Goal: Task Accomplishment & Management: Complete application form

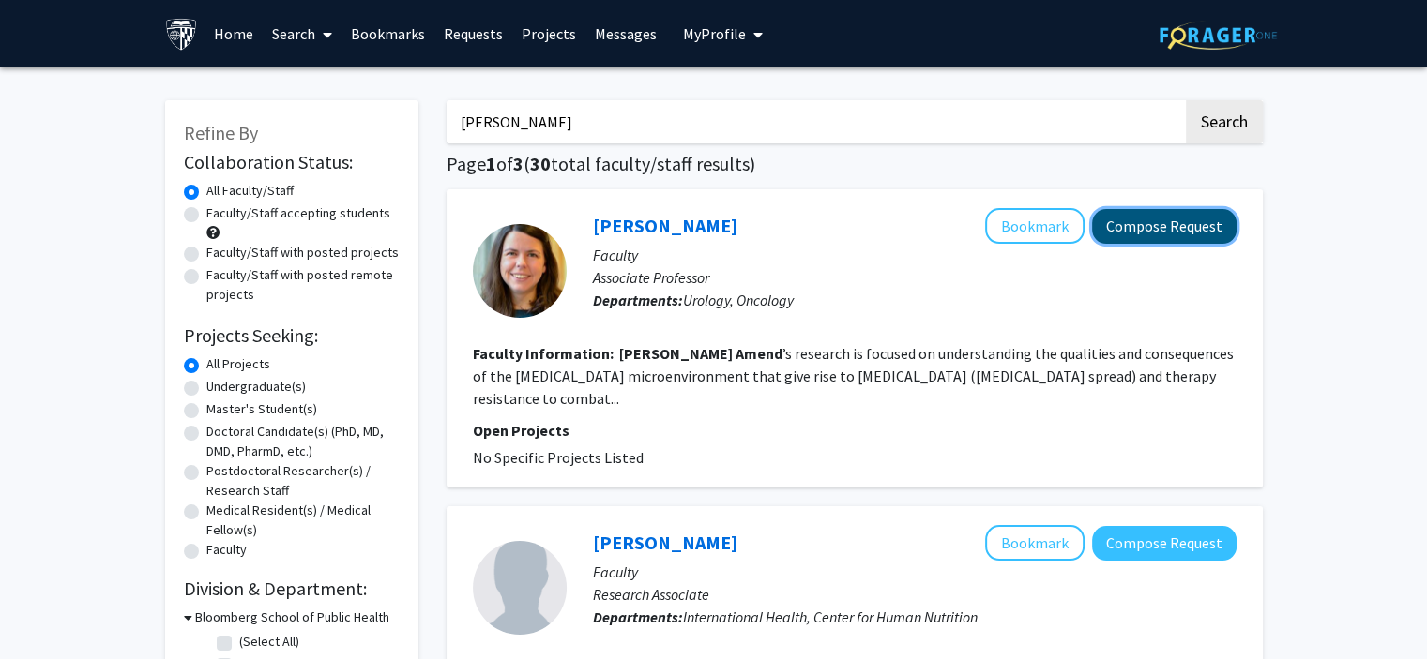
click at [1136, 232] on button "Compose Request" at bounding box center [1164, 226] width 144 height 35
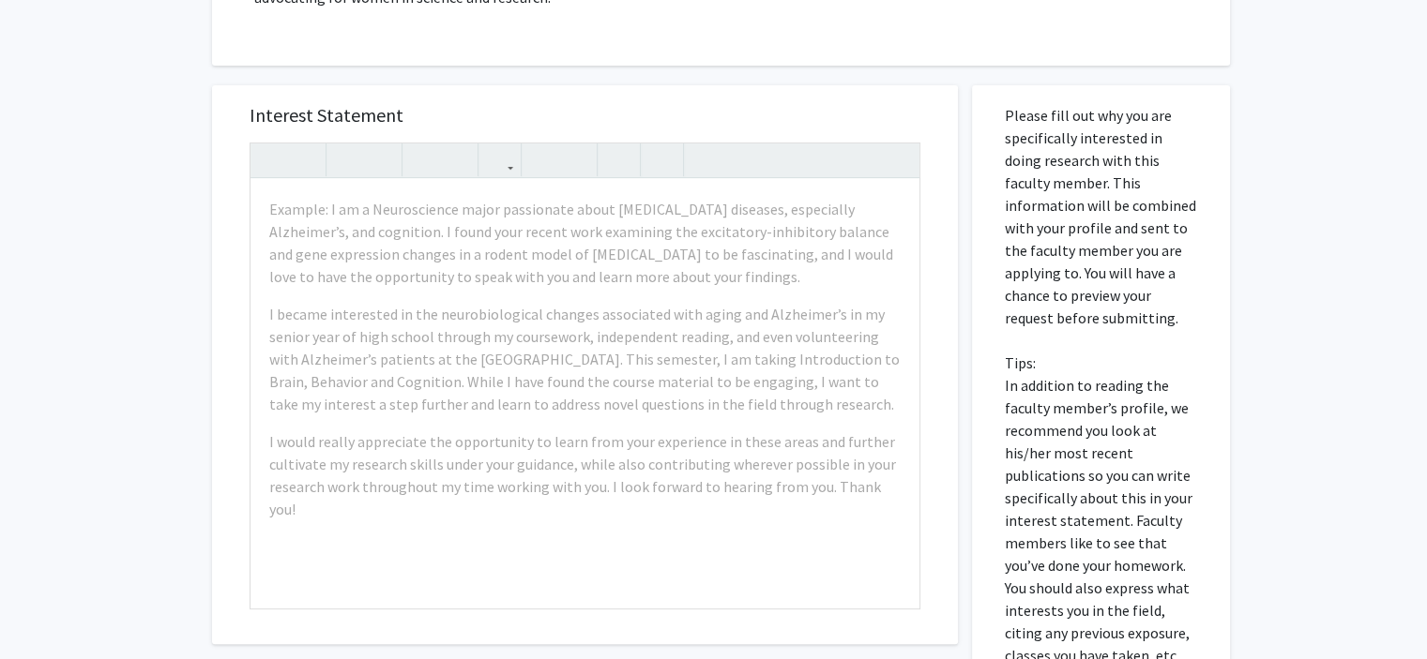
scroll to position [473, 0]
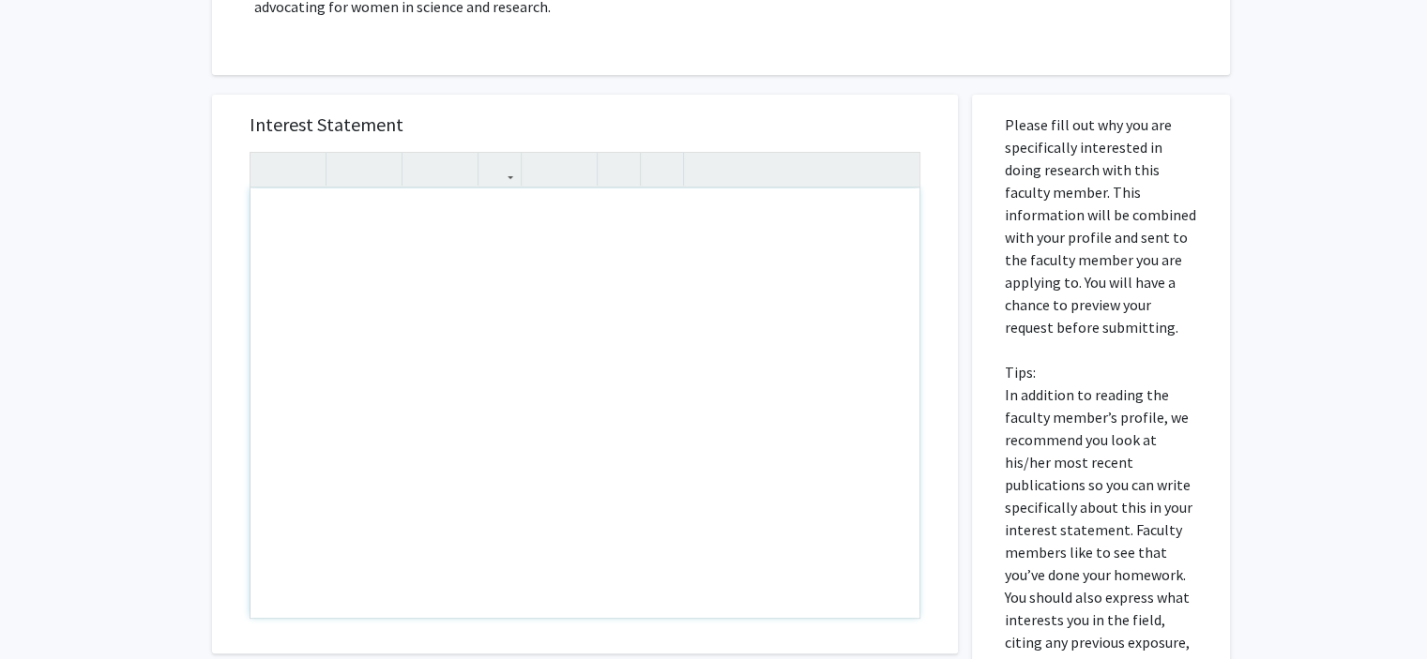
click at [347, 224] on div "Note to users with screen readers: Please press Alt+0 or Option+0 to deactivate…" at bounding box center [584, 404] width 669 height 430
paste div "Note to users with screen readers: Please press Alt+0 or Option+0 to deactivate…"
type textarea "<l>Ipsu Do. Sitam, </c><a>E sedd eius tempori utlab etd magn. Al enim ad Minimv…"
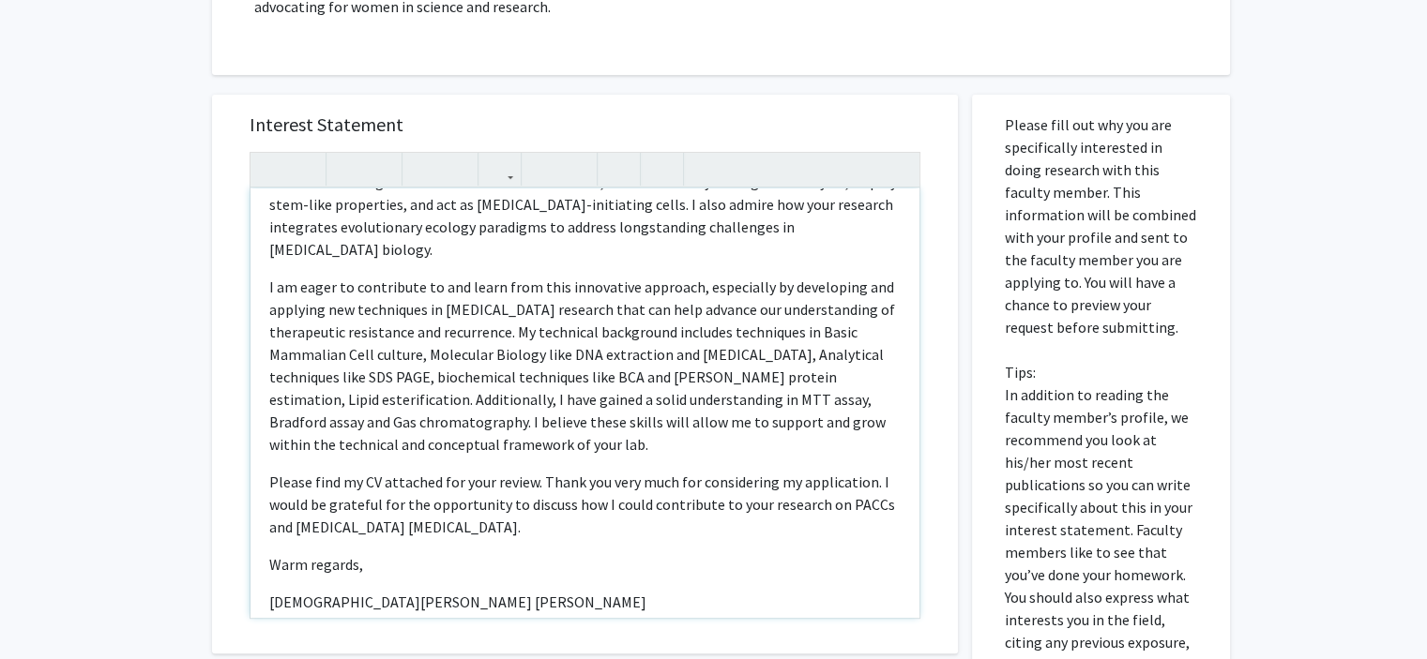
scroll to position [254, 0]
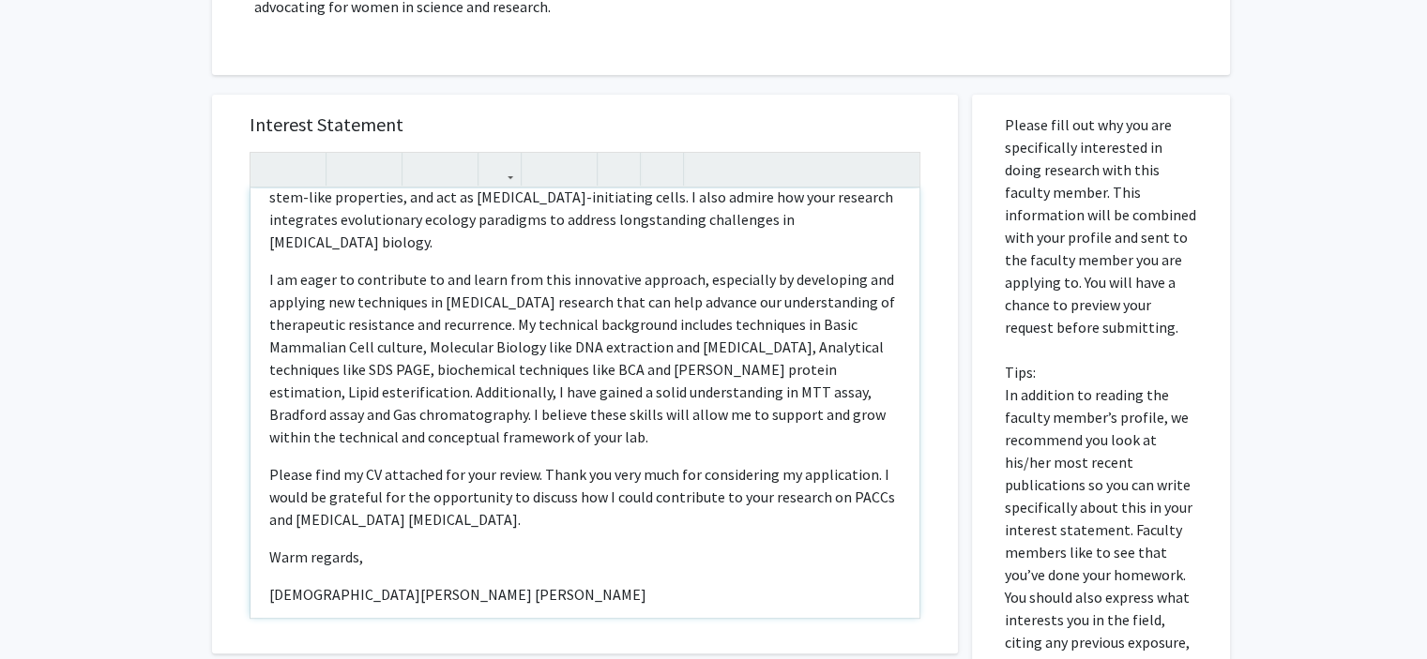
click at [516, 367] on p "I am eager to contribute to and learn from this innovative approach, especially…" at bounding box center [584, 358] width 631 height 180
drag, startPoint x: 748, startPoint y: 344, endPoint x: 812, endPoint y: 374, distance: 71.4
click at [812, 374] on p "I am eager to contribute to and learn from this innovative approach, especially…" at bounding box center [584, 358] width 631 height 180
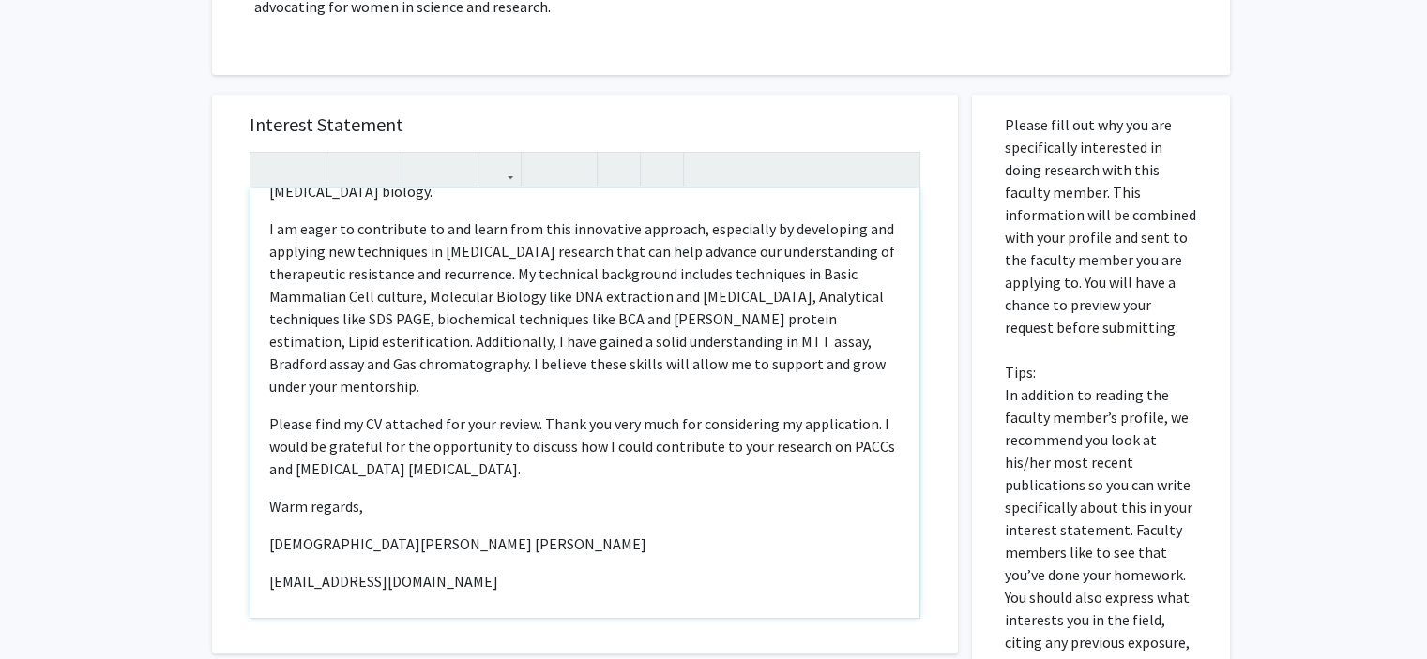
click at [269, 533] on p "[DEMOGRAPHIC_DATA][PERSON_NAME] [PERSON_NAME]" at bounding box center [584, 544] width 631 height 23
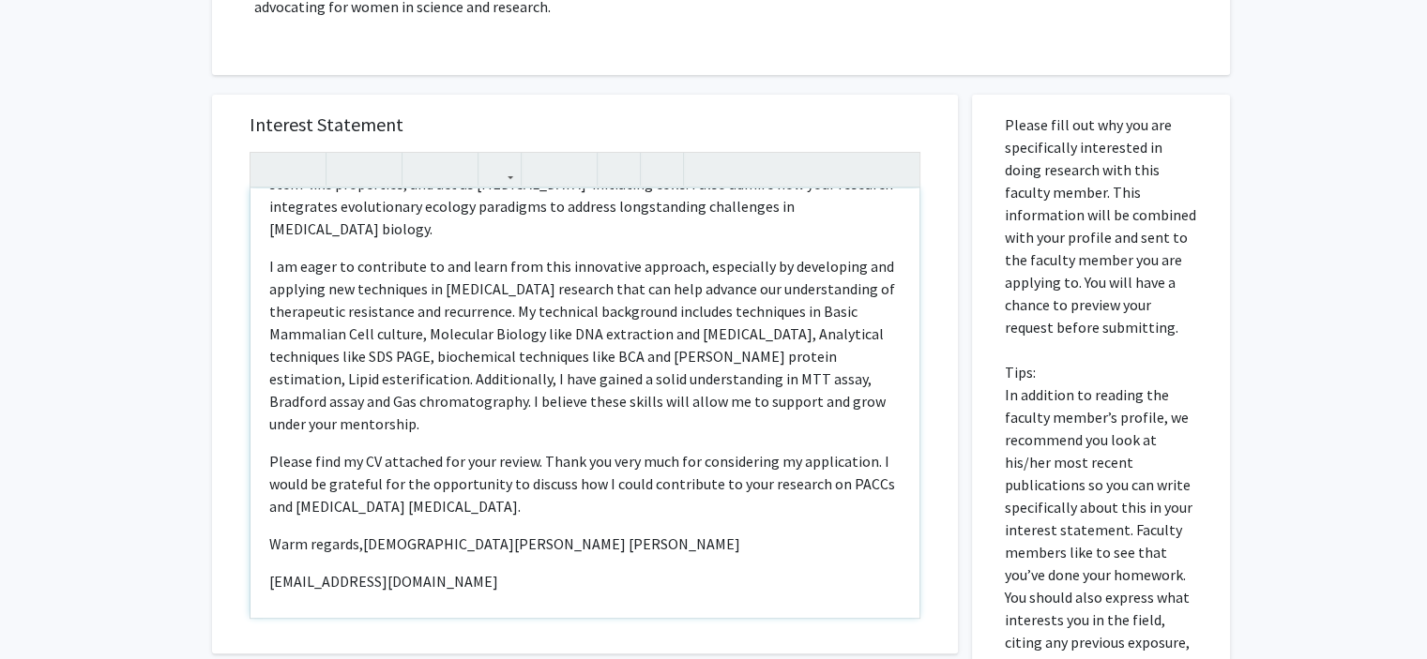
scroll to position [290, 0]
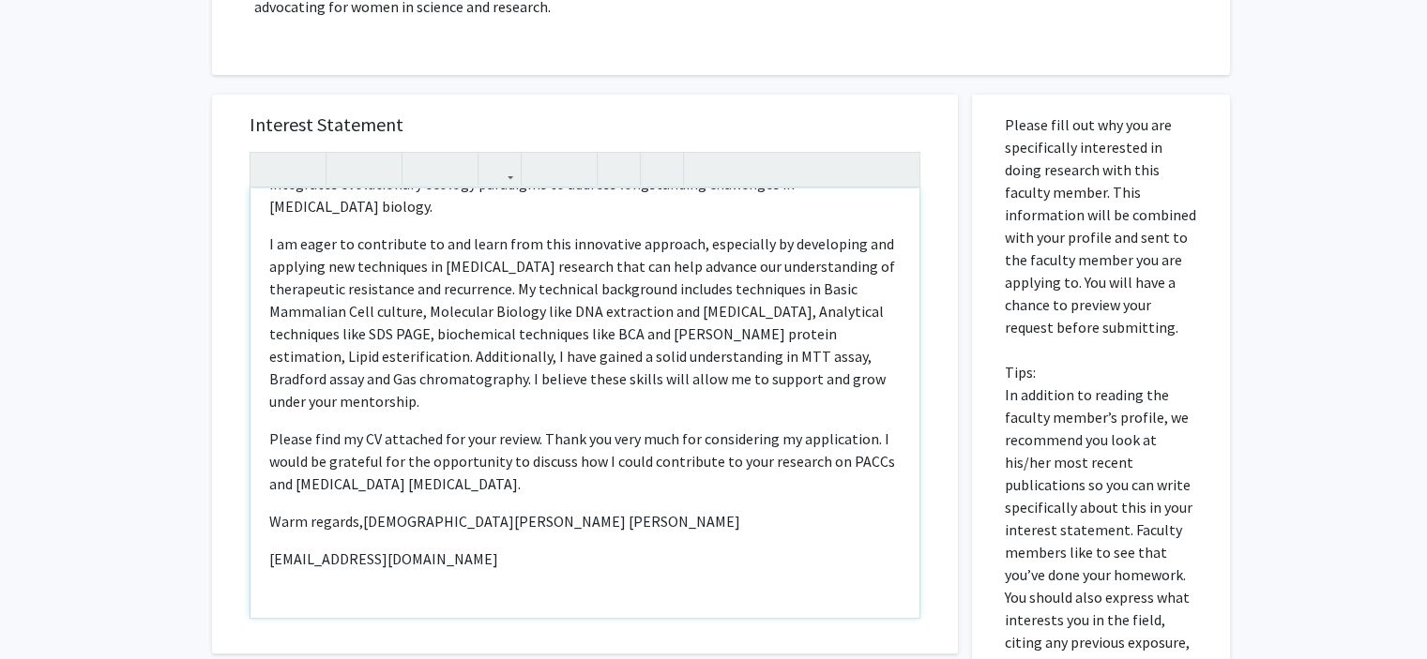
click at [269, 548] on p "[EMAIL_ADDRESS][DOMAIN_NAME]" at bounding box center [584, 559] width 631 height 23
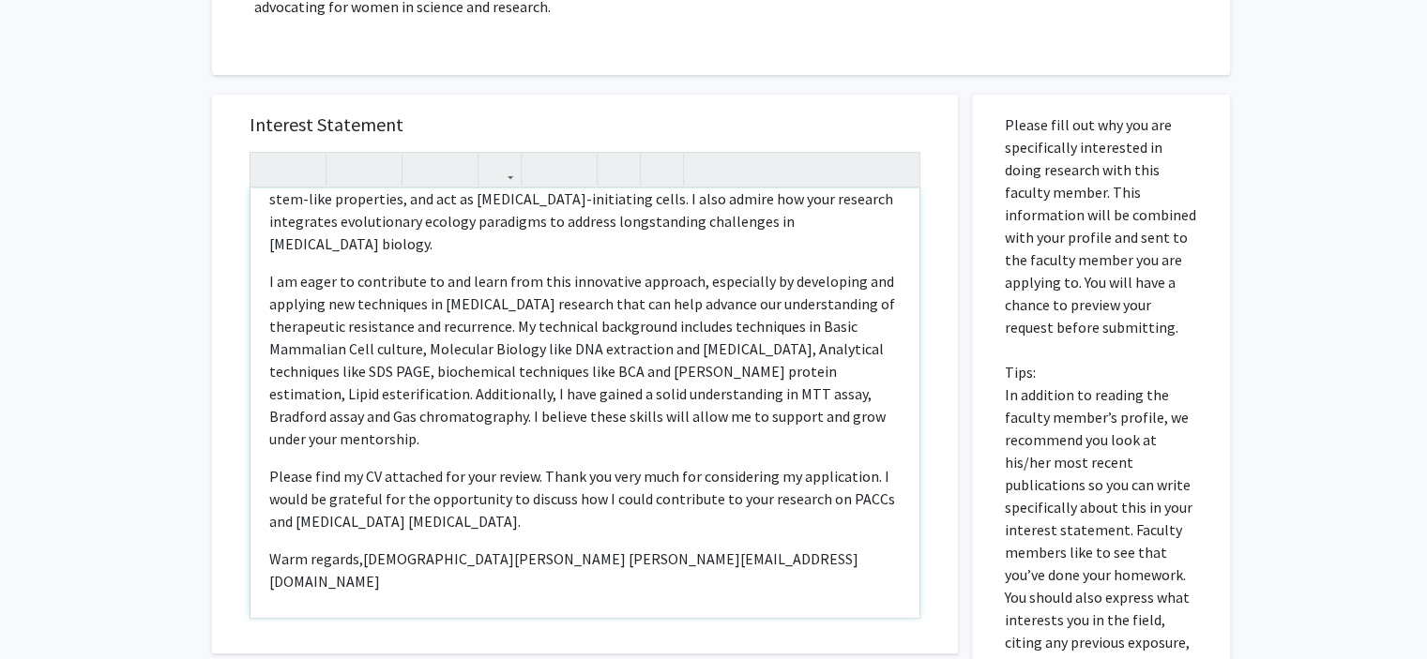
scroll to position [275, 0]
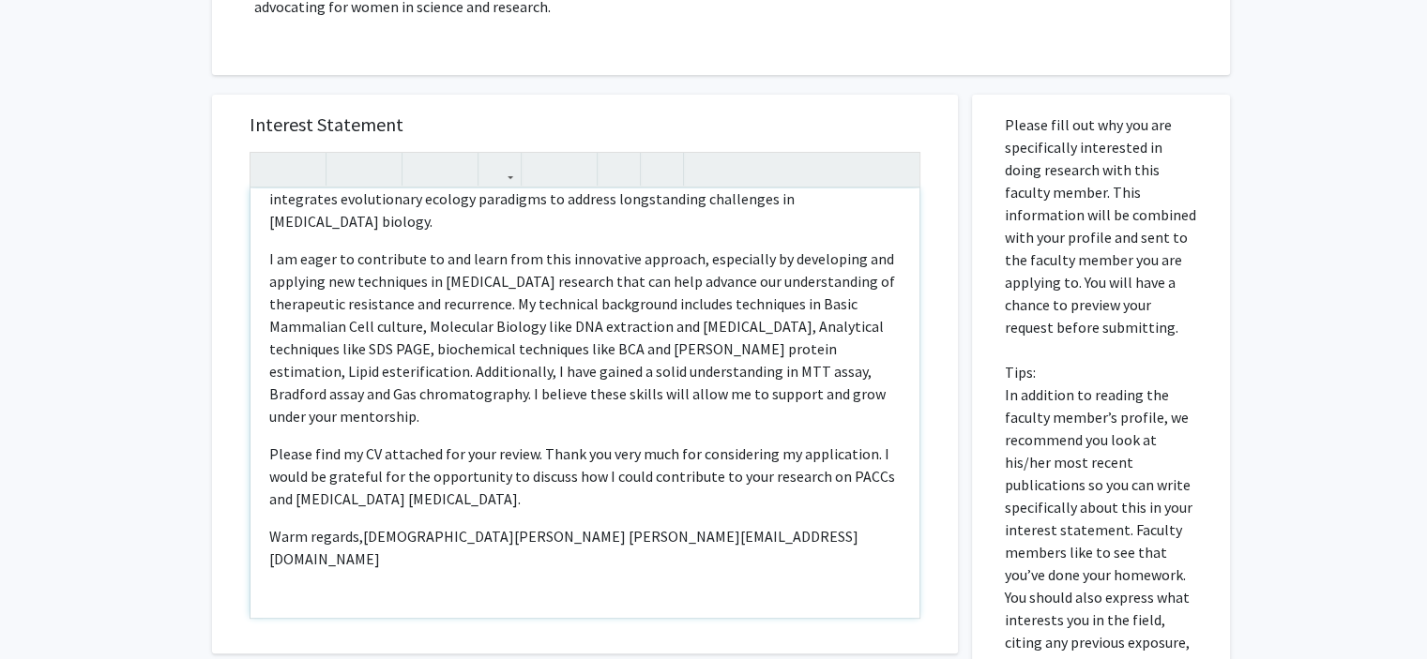
click at [309, 525] on p "Warm regards, [DEMOGRAPHIC_DATA][PERSON_NAME] [PERSON_NAME] [EMAIL_ADDRESS][DOM…" at bounding box center [584, 547] width 631 height 45
click at [360, 525] on p "Warm regards, [DEMOGRAPHIC_DATA][PERSON_NAME] [PERSON_NAME] [EMAIL_ADDRESS][DOM…" at bounding box center [584, 547] width 631 height 45
click at [269, 525] on p "Sincerely, [DEMOGRAPHIC_DATA][PERSON_NAME] [PERSON_NAME] [EMAIL_ADDRESS][DOMAIN…" at bounding box center [584, 547] width 631 height 45
click at [330, 527] on span "[DEMOGRAPHIC_DATA][PERSON_NAME] [PERSON_NAME]" at bounding box center [518, 536] width 377 height 19
click at [269, 525] on p "Sincerely, [DEMOGRAPHIC_DATA][PERSON_NAME] [PERSON_NAME] [EMAIL_ADDRESS][DOMAIN…" at bounding box center [584, 547] width 631 height 45
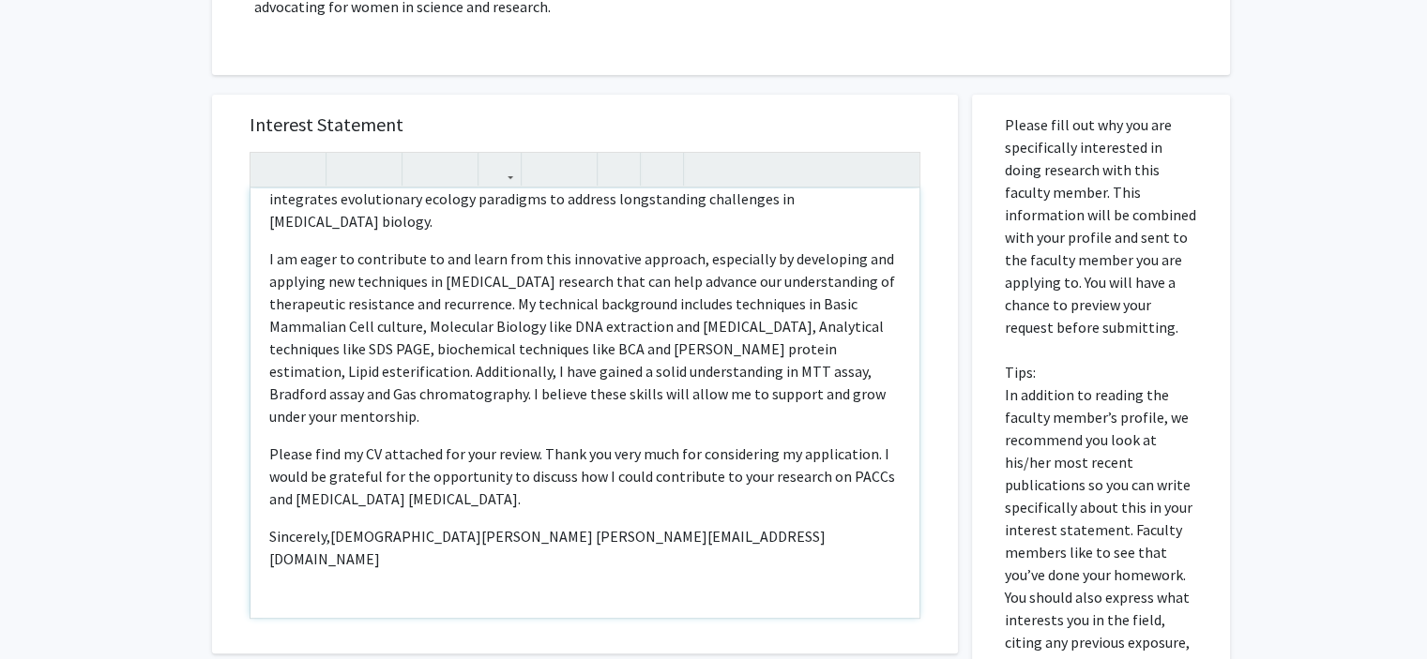
click at [328, 452] on div "Dear [PERSON_NAME], I hope this message finds you well. My name is [PERSON_NAM…" at bounding box center [584, 404] width 669 height 430
click at [270, 525] on p "Sincerely, [DEMOGRAPHIC_DATA][PERSON_NAME] [PERSON_NAME] [EMAIL_ADDRESS][DOMAIN…" at bounding box center [584, 547] width 631 height 45
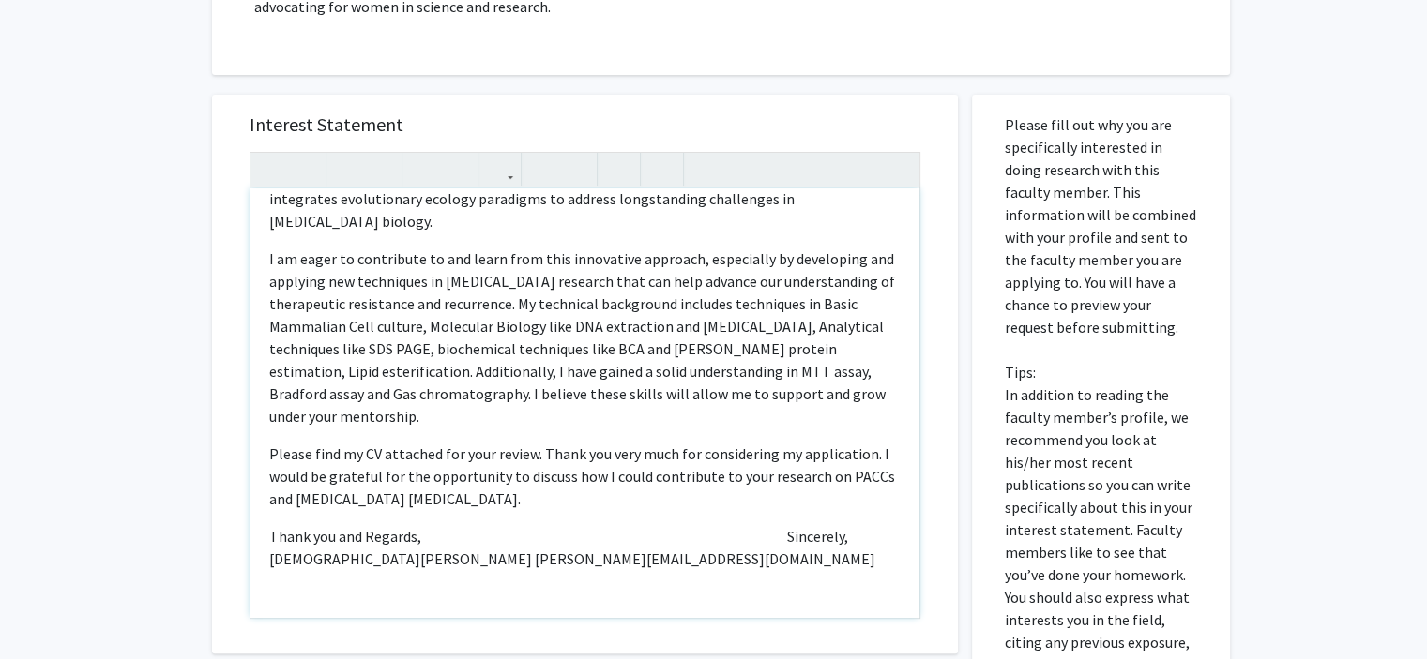
scroll to position [297, 0]
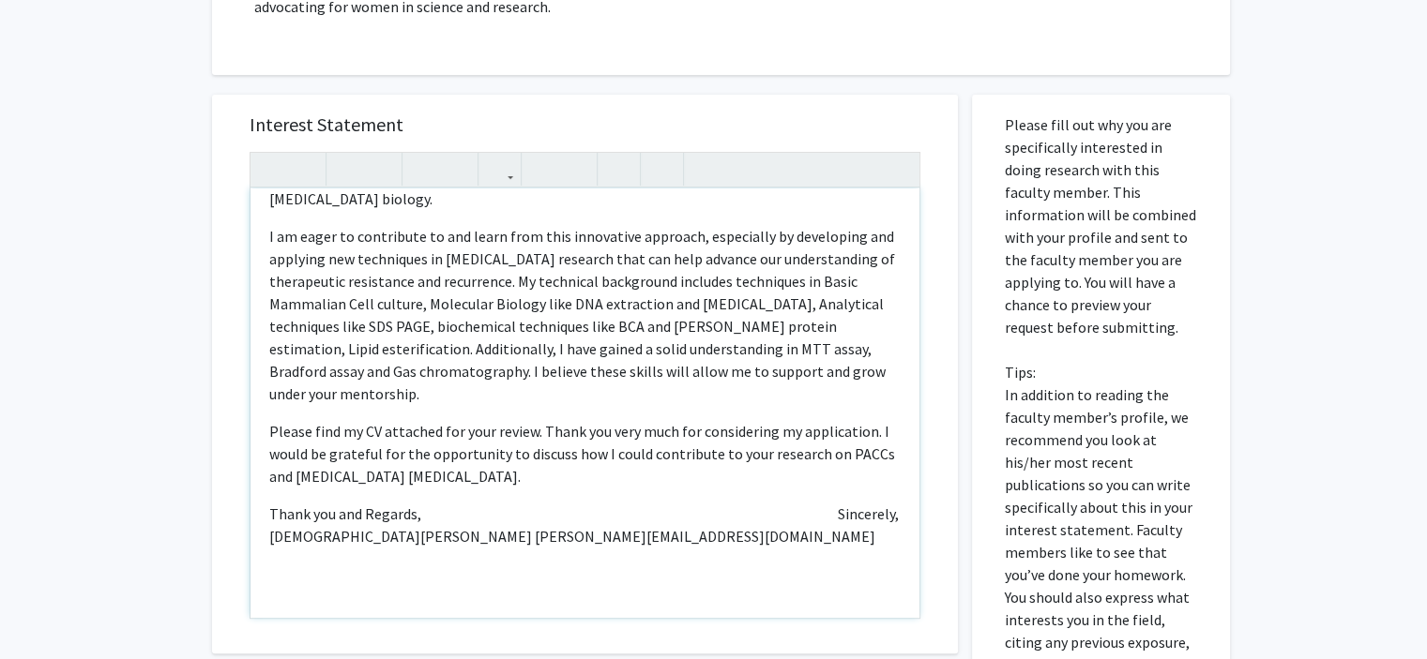
type textarea "<l>Ipsu Do. Sitam, </c><a>E sedd eius tempori utlab etd magn. Al enim ad Minimv…"
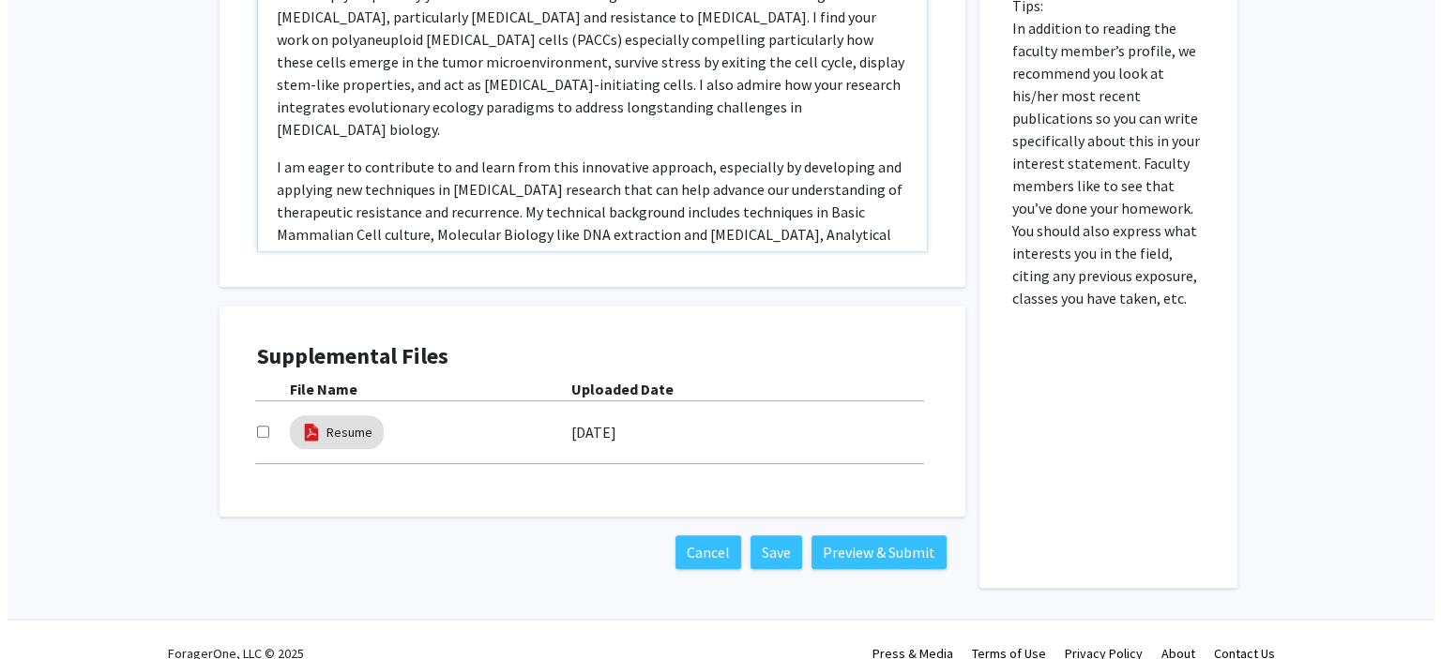
scroll to position [843, 0]
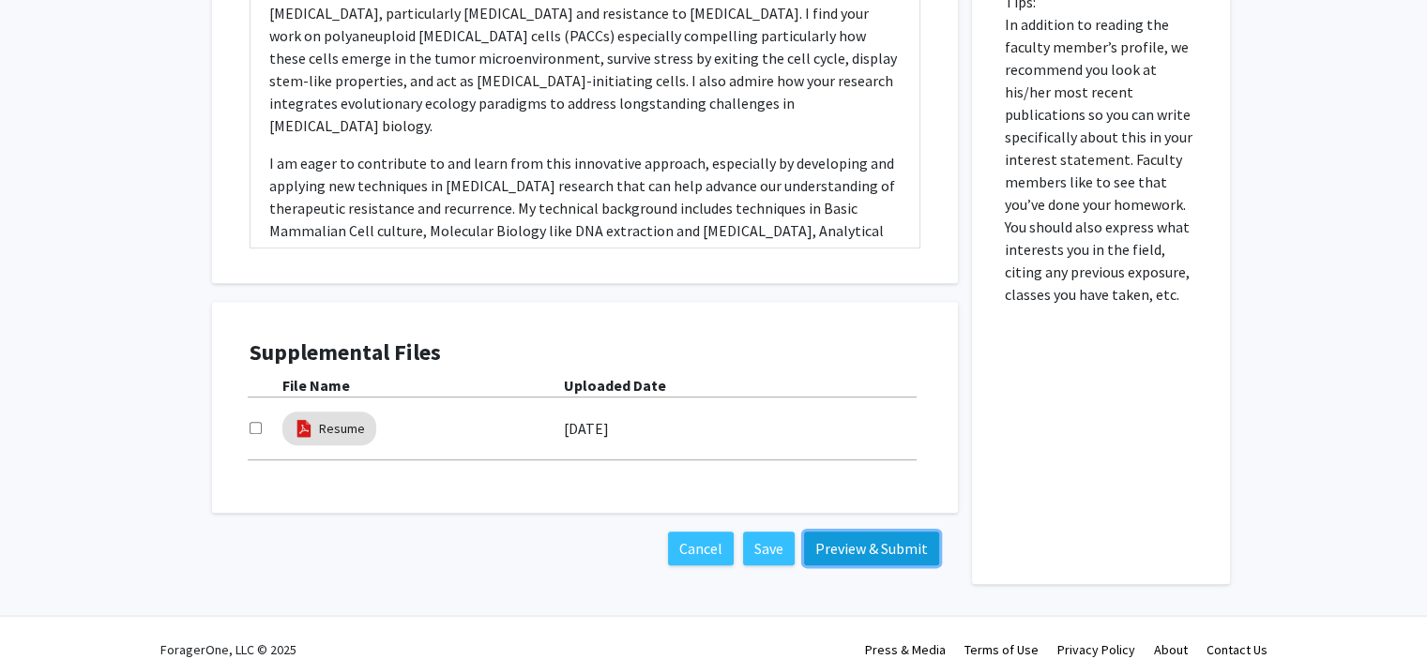
click at [895, 532] on button "Preview & Submit" at bounding box center [871, 549] width 135 height 34
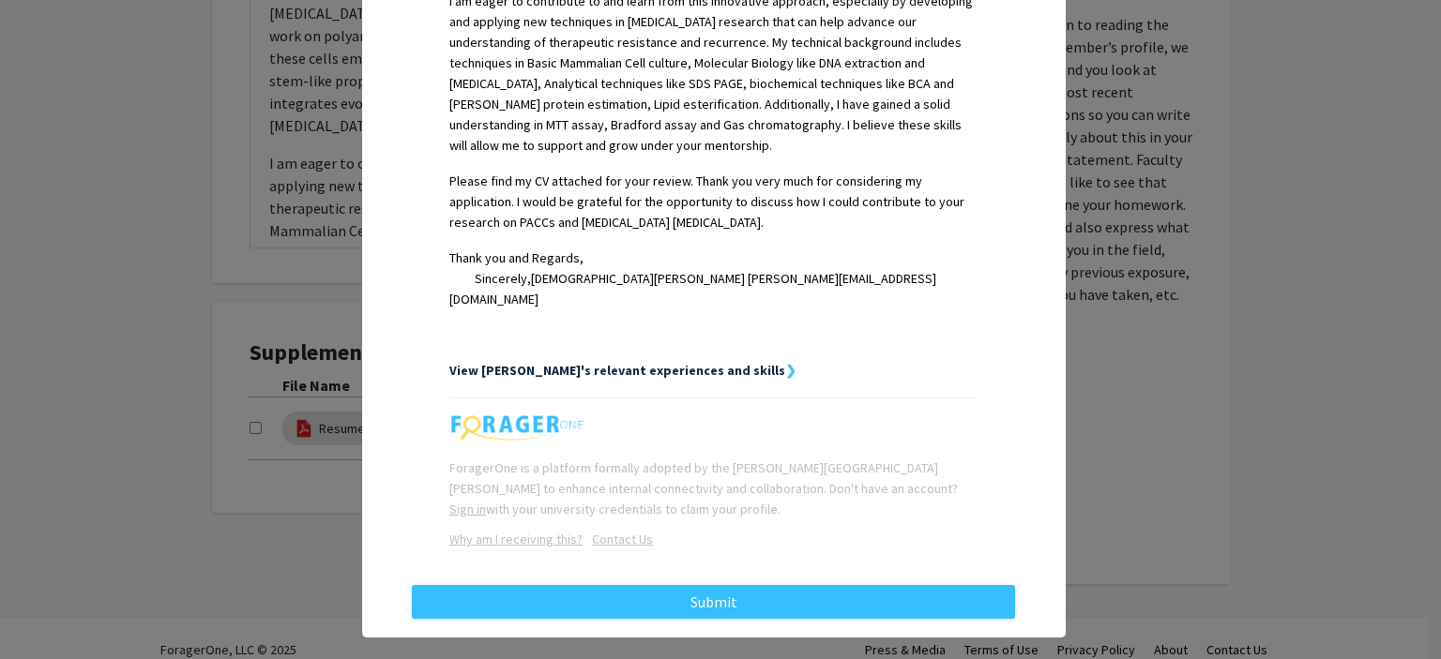
scroll to position [818, 0]
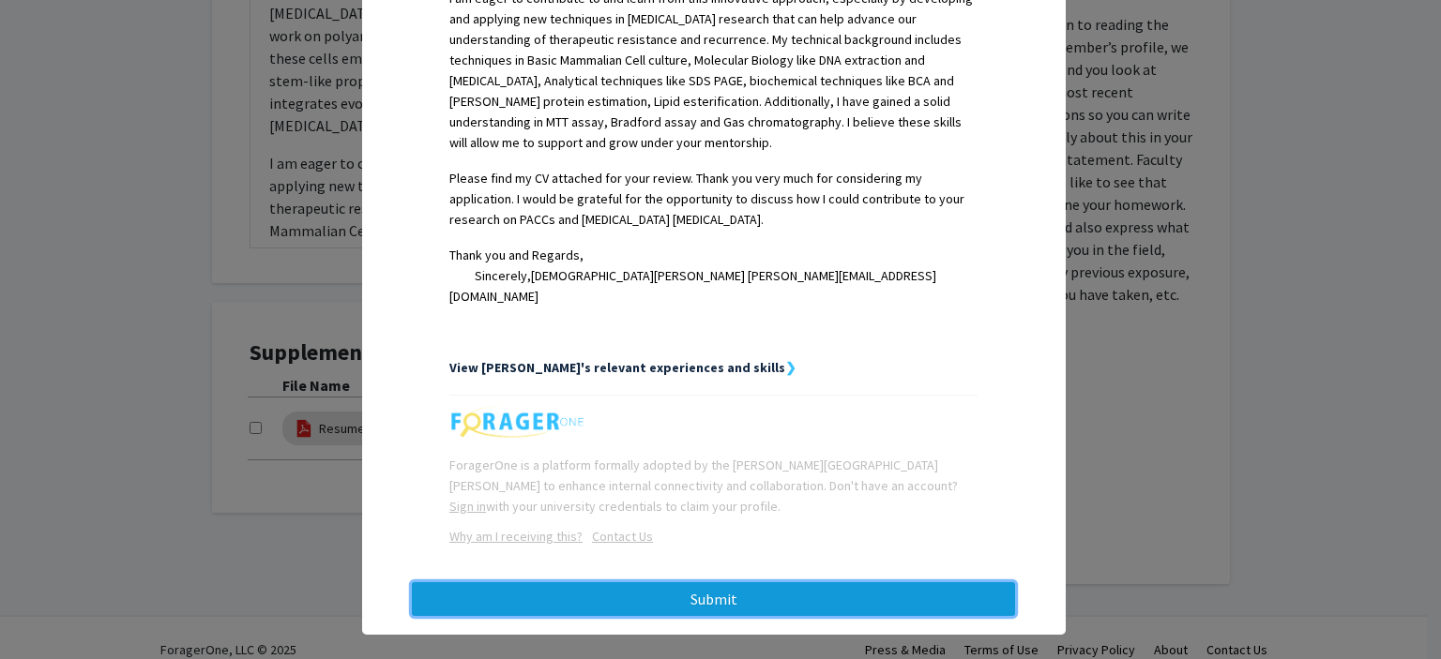
click at [698, 583] on button "Submit" at bounding box center [713, 600] width 603 height 34
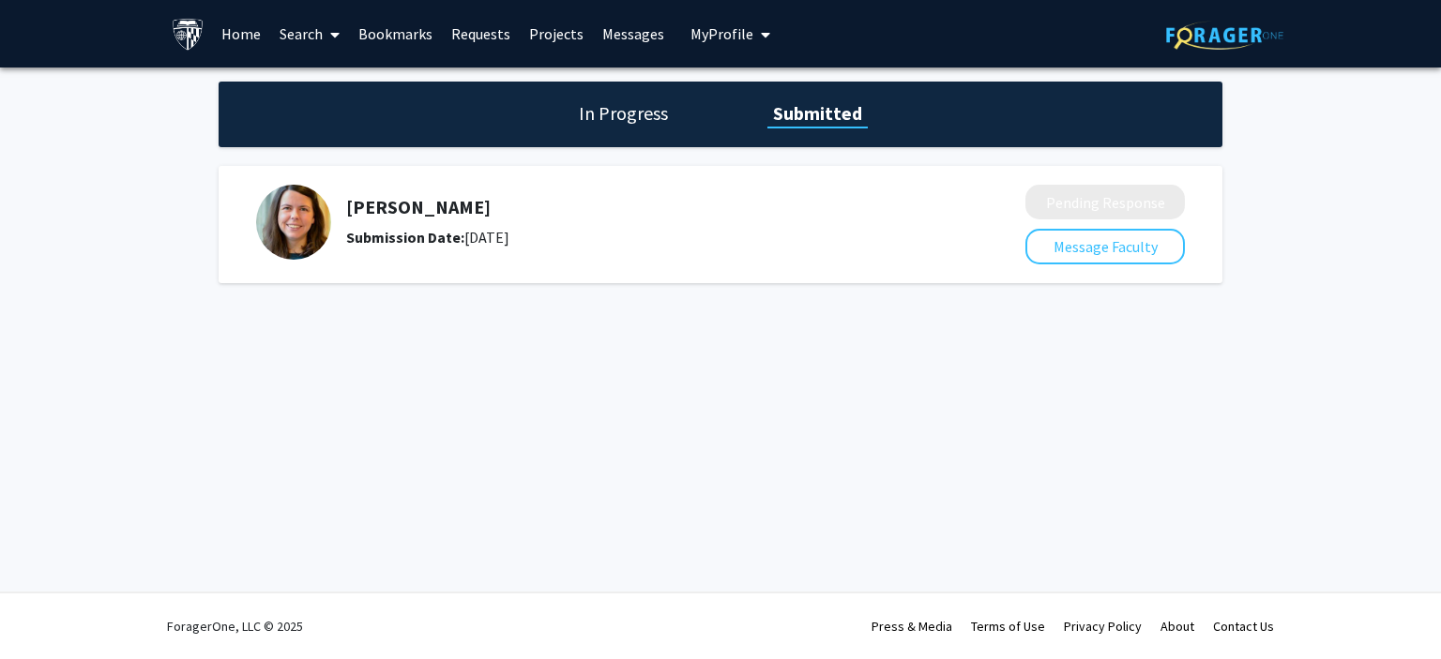
click at [657, 30] on link "Messages" at bounding box center [633, 34] width 81 height 66
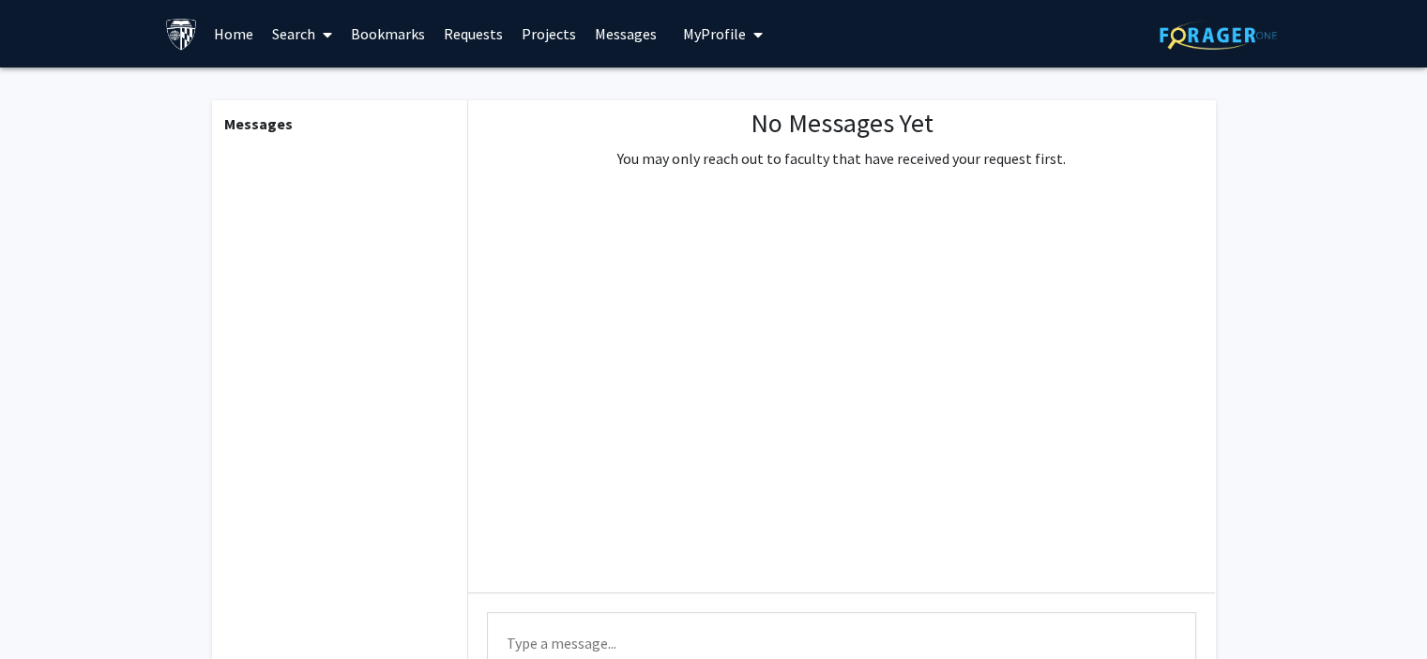
click at [477, 37] on link "Requests" at bounding box center [473, 34] width 78 height 66
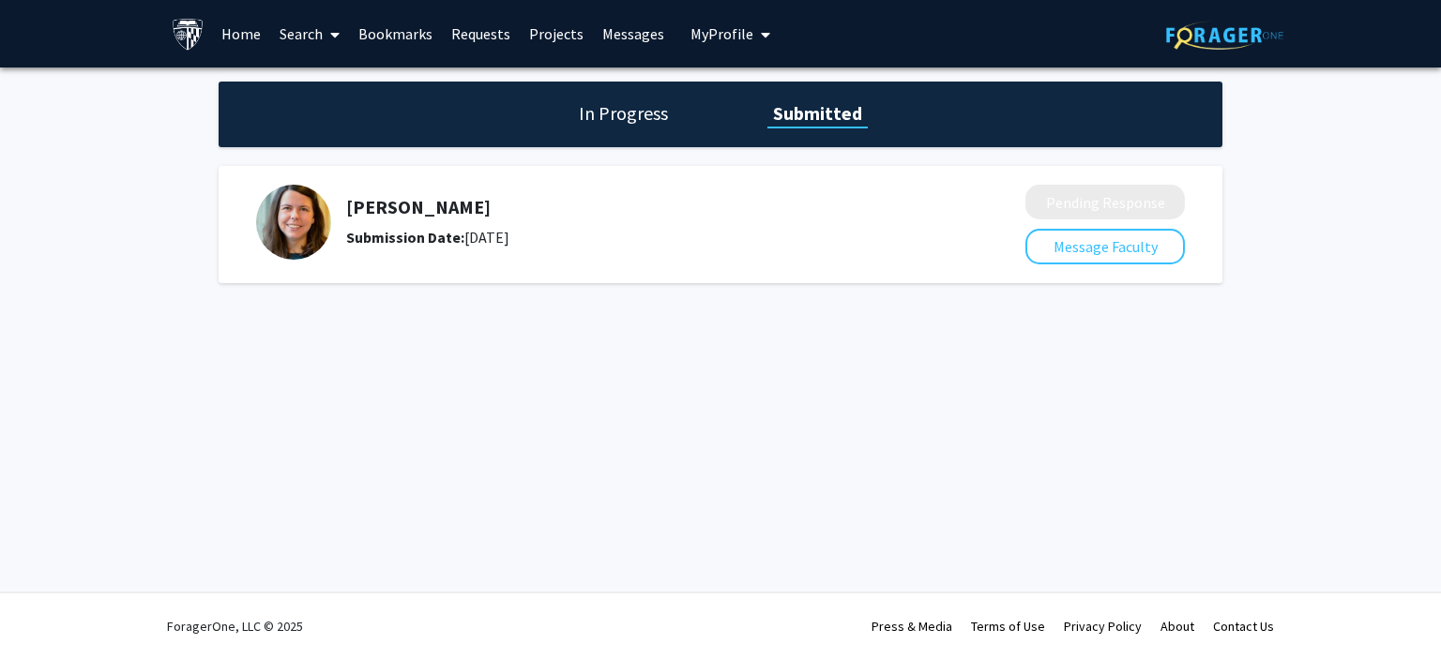
click at [605, 115] on h1 "In Progress" at bounding box center [623, 113] width 100 height 26
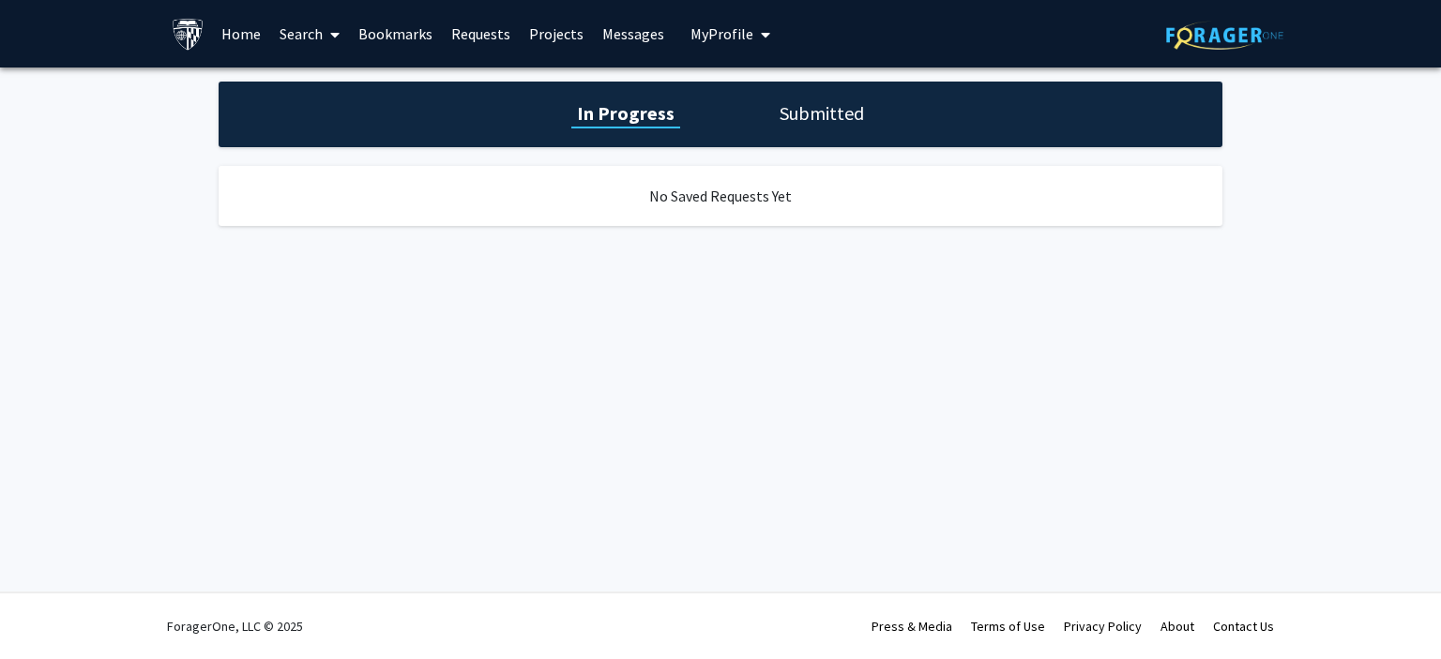
click at [814, 108] on h1 "Submitted" at bounding box center [822, 113] width 96 height 26
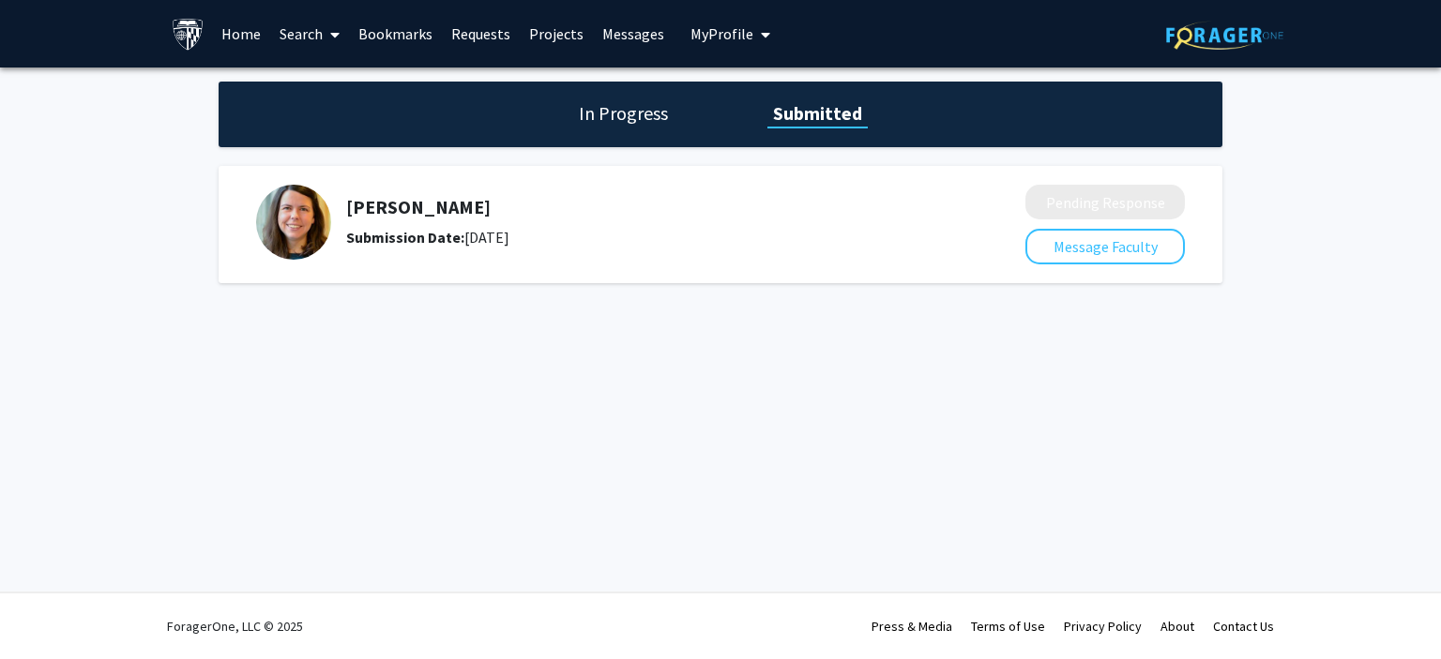
click at [304, 27] on link "Search" at bounding box center [309, 34] width 79 height 66
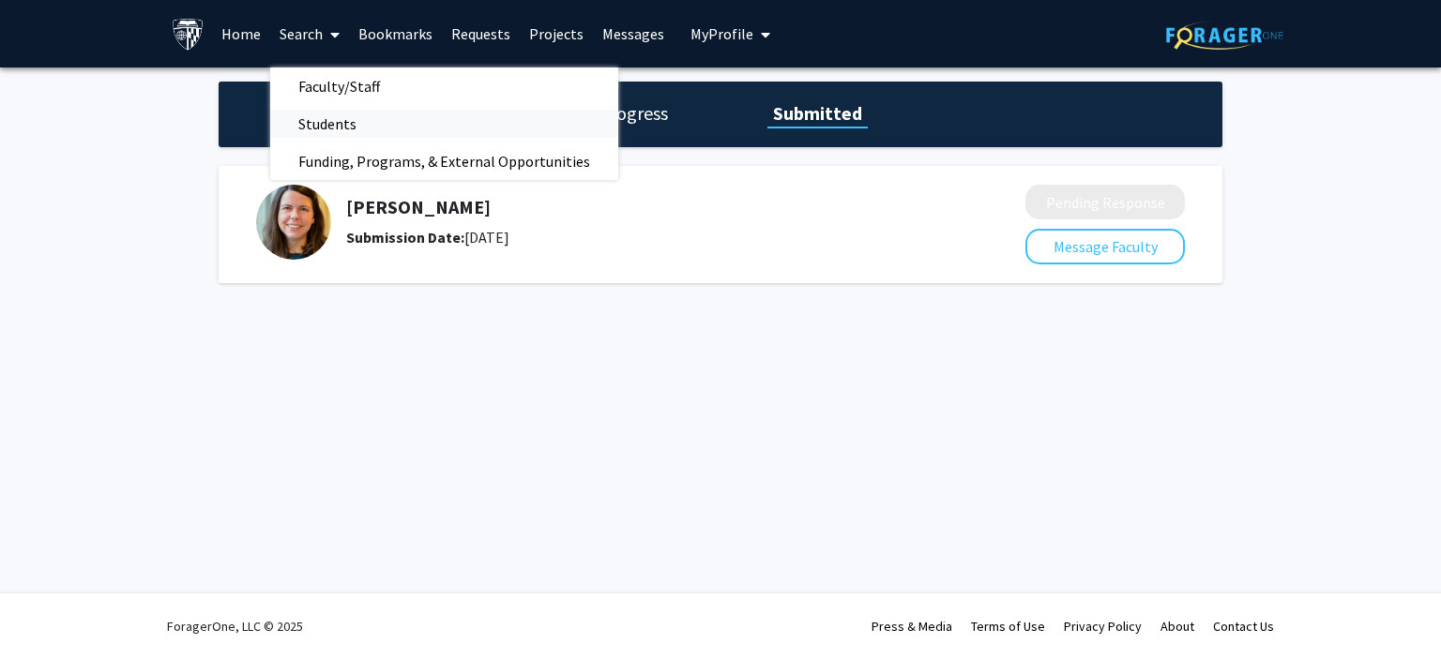
click at [334, 130] on span "Students" at bounding box center [327, 124] width 114 height 38
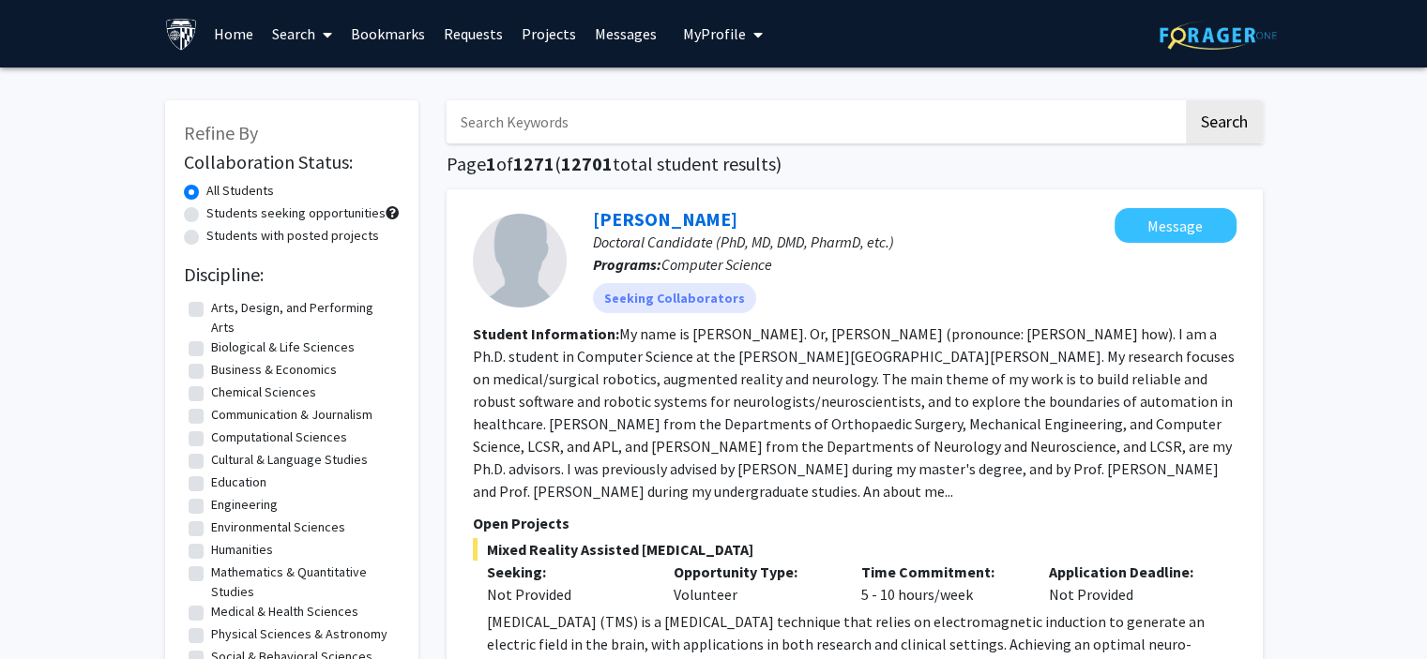
click at [315, 20] on span at bounding box center [323, 35] width 17 height 66
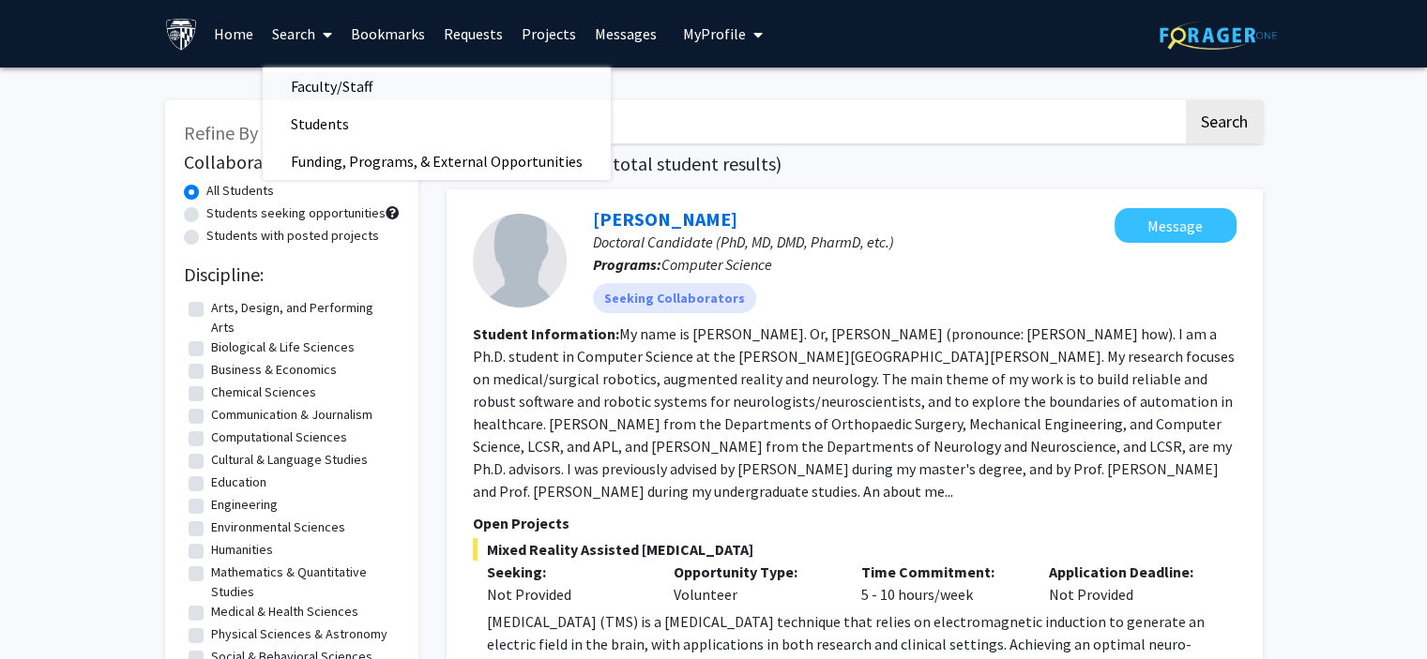
click at [336, 93] on span "Faculty/Staff" at bounding box center [332, 87] width 138 height 38
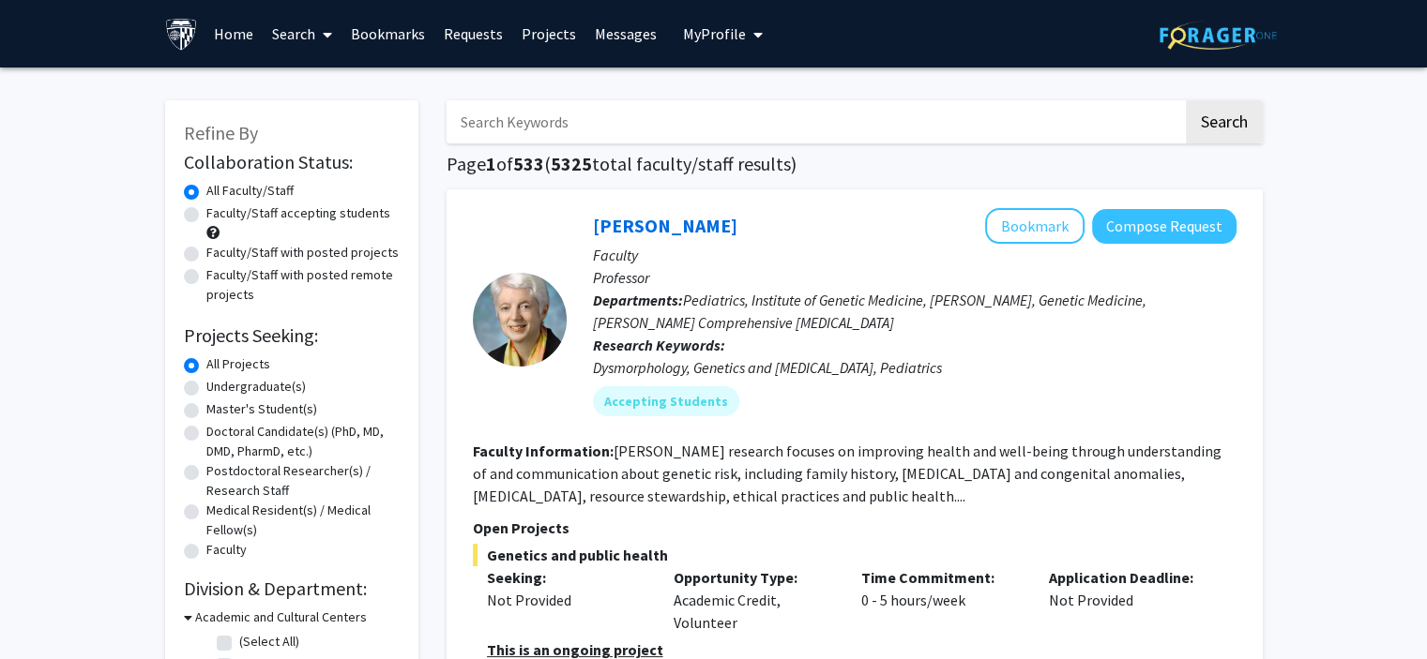
click at [529, 114] on input "Search Keywords" at bounding box center [815, 121] width 736 height 43
click at [1220, 119] on button "Search" at bounding box center [1224, 121] width 77 height 43
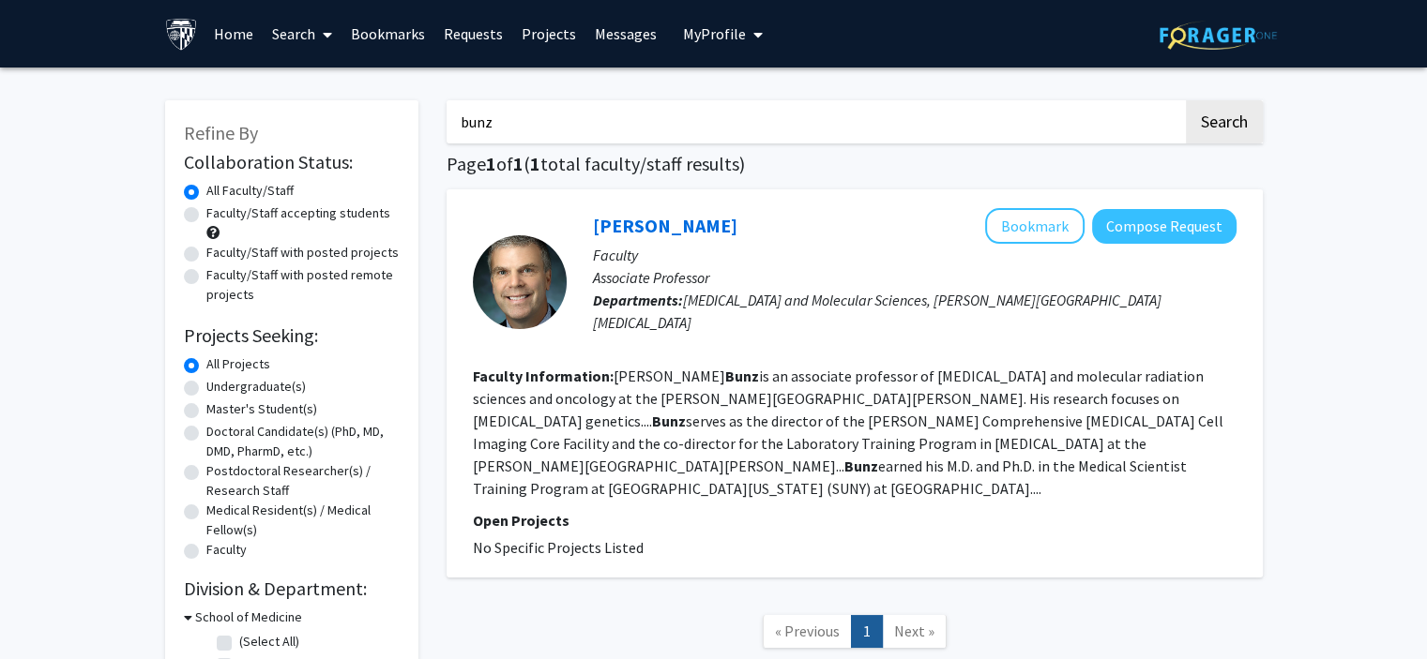
click at [818, 133] on input "bunz" at bounding box center [815, 121] width 736 height 43
type input "b"
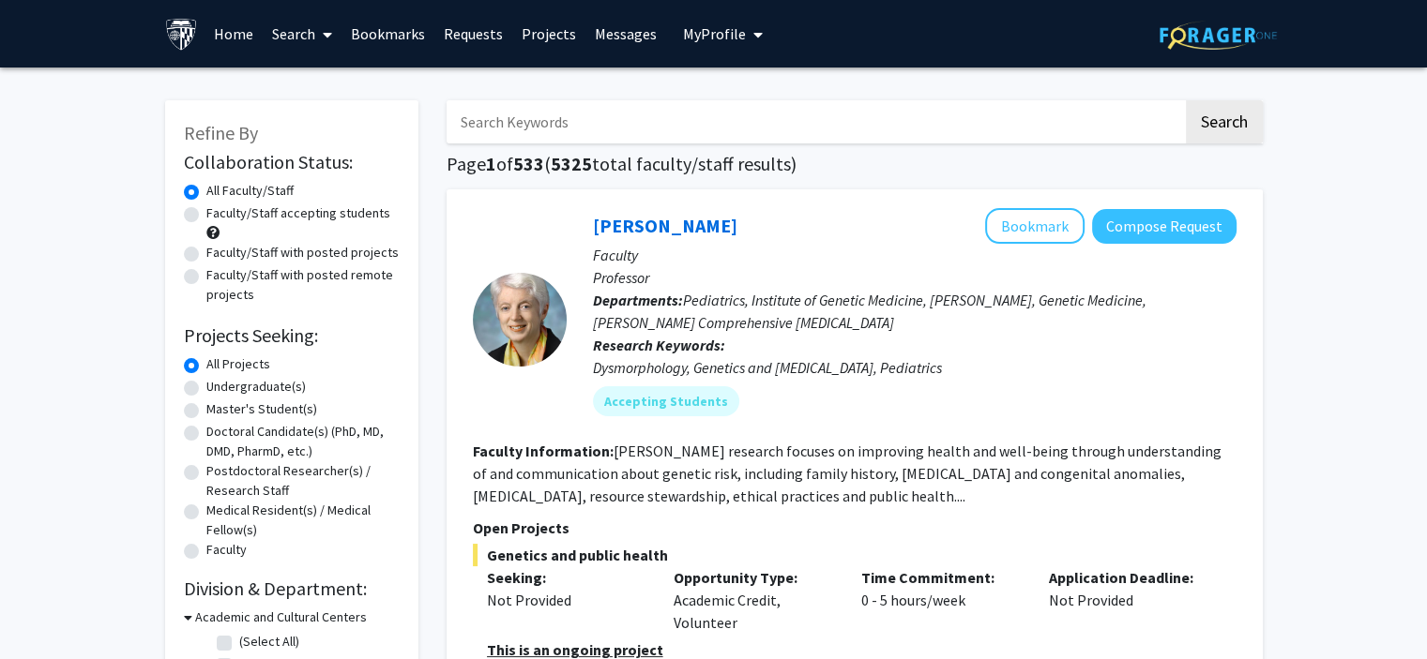
click at [206, 407] on label "Master's Student(s)" at bounding box center [261, 410] width 111 height 20
click at [206, 407] on input "Master's Student(s)" at bounding box center [212, 406] width 12 height 12
radio input "true"
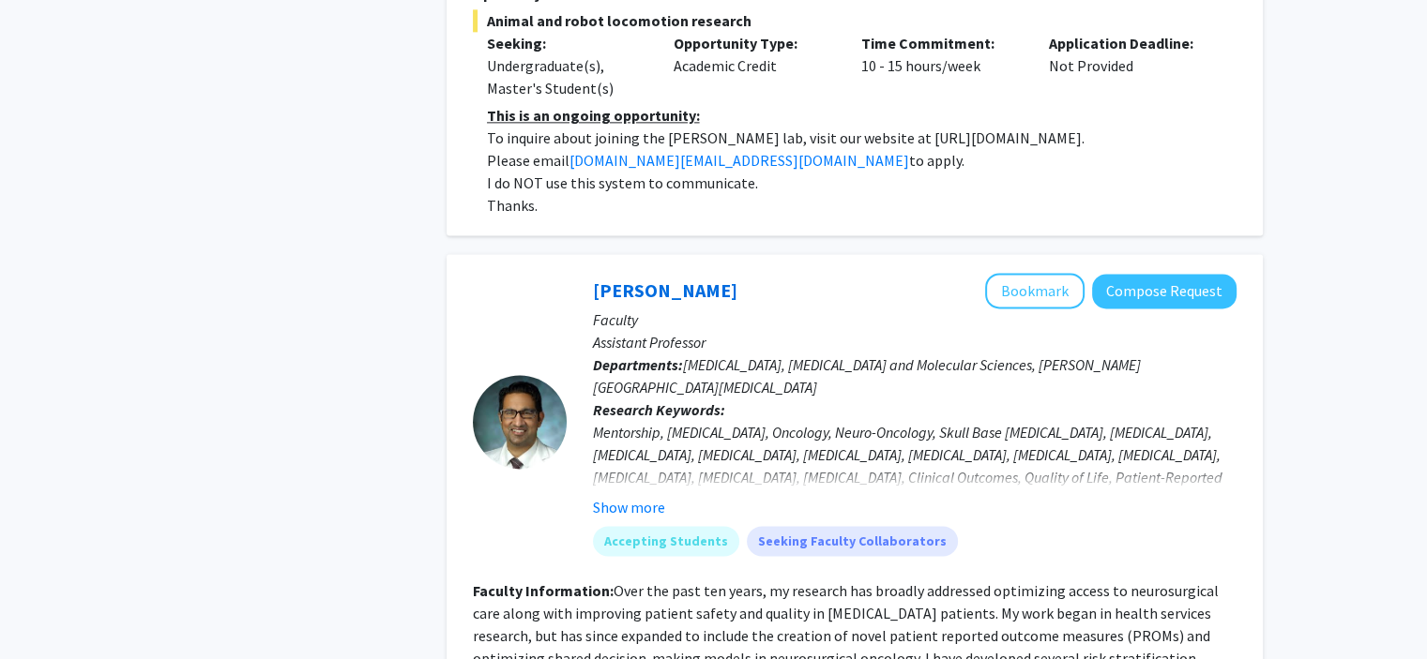
scroll to position [2508, 0]
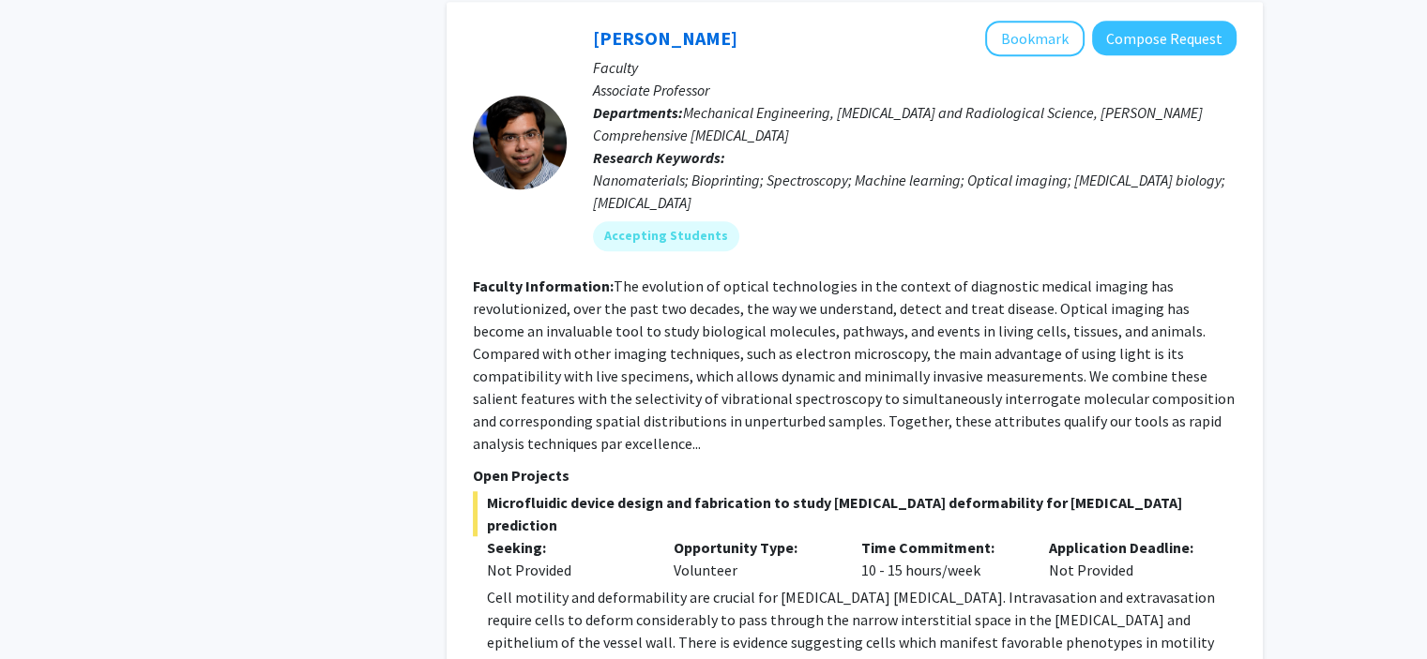
scroll to position [8315, 0]
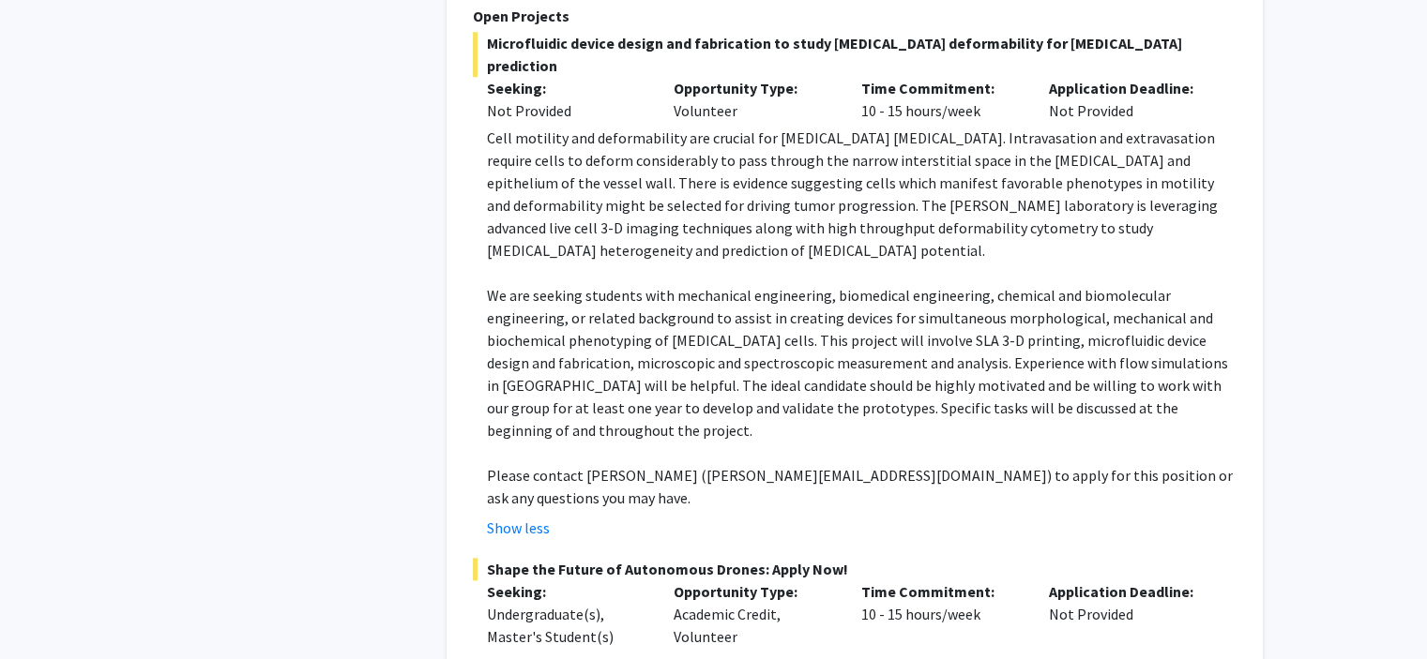
scroll to position [8765, 0]
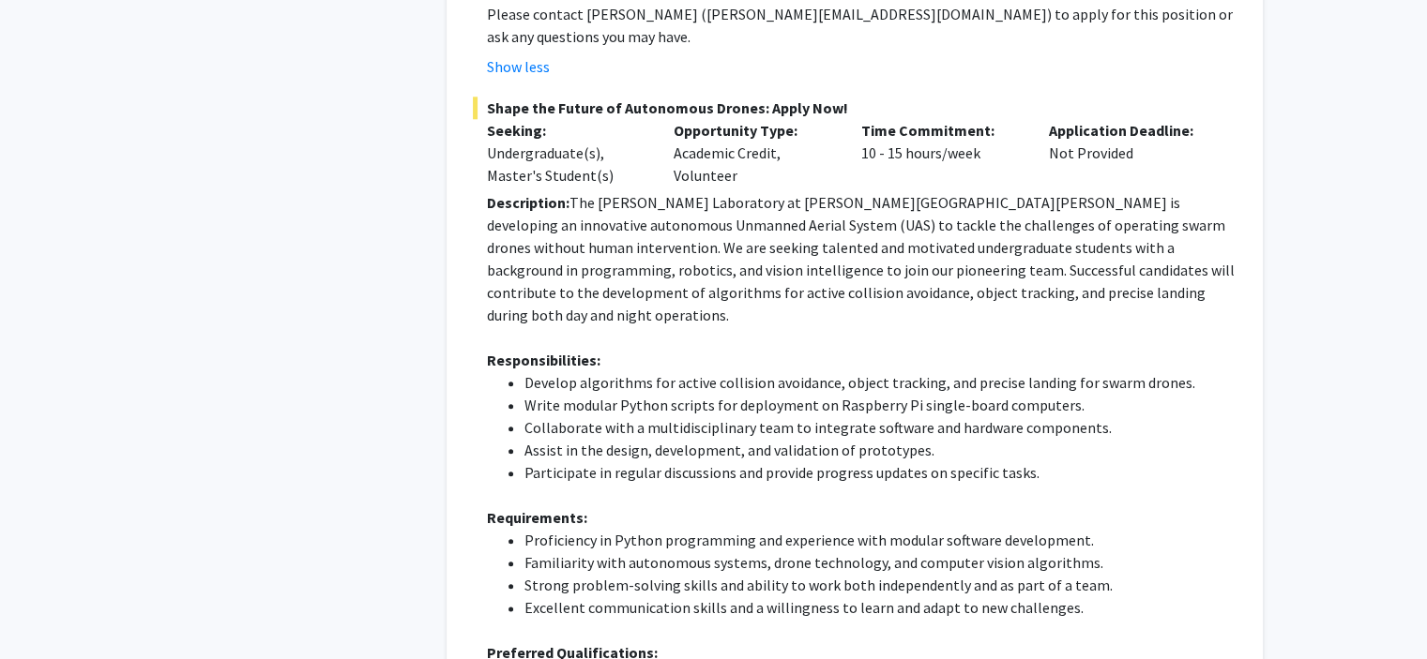
scroll to position [9400, 0]
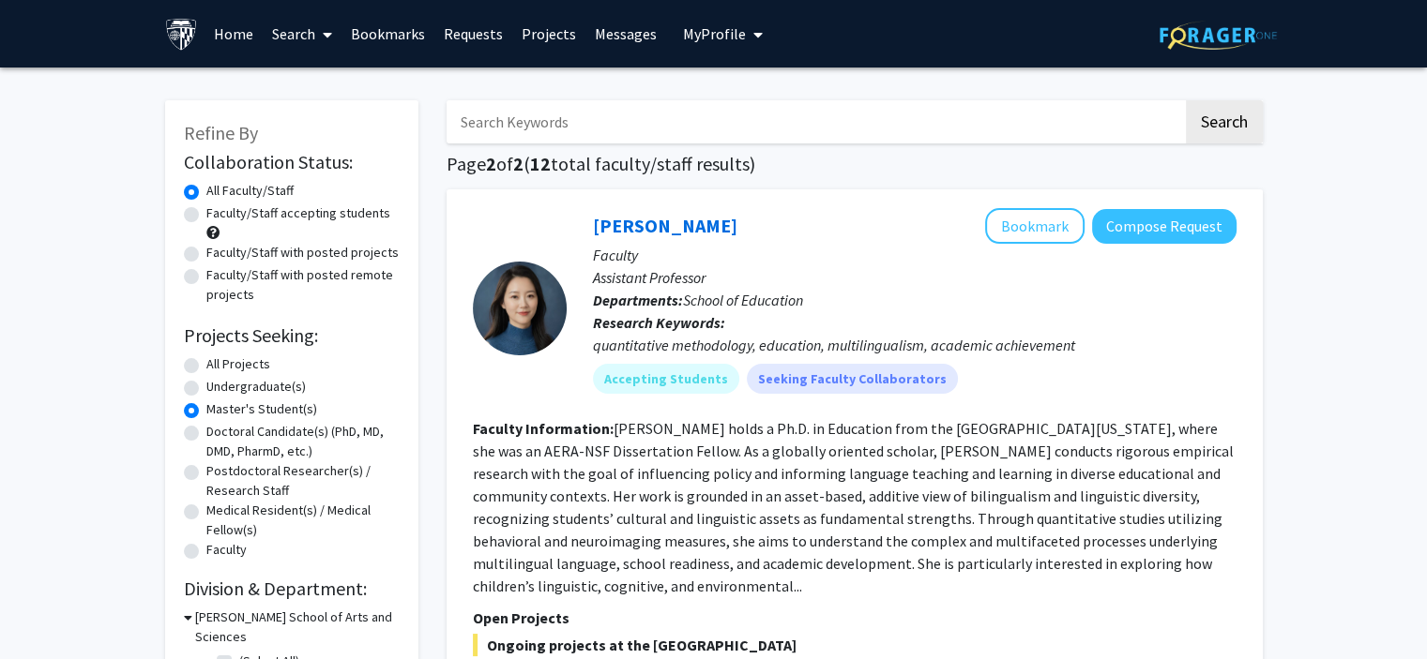
click at [480, 33] on link "Requests" at bounding box center [473, 34] width 78 height 66
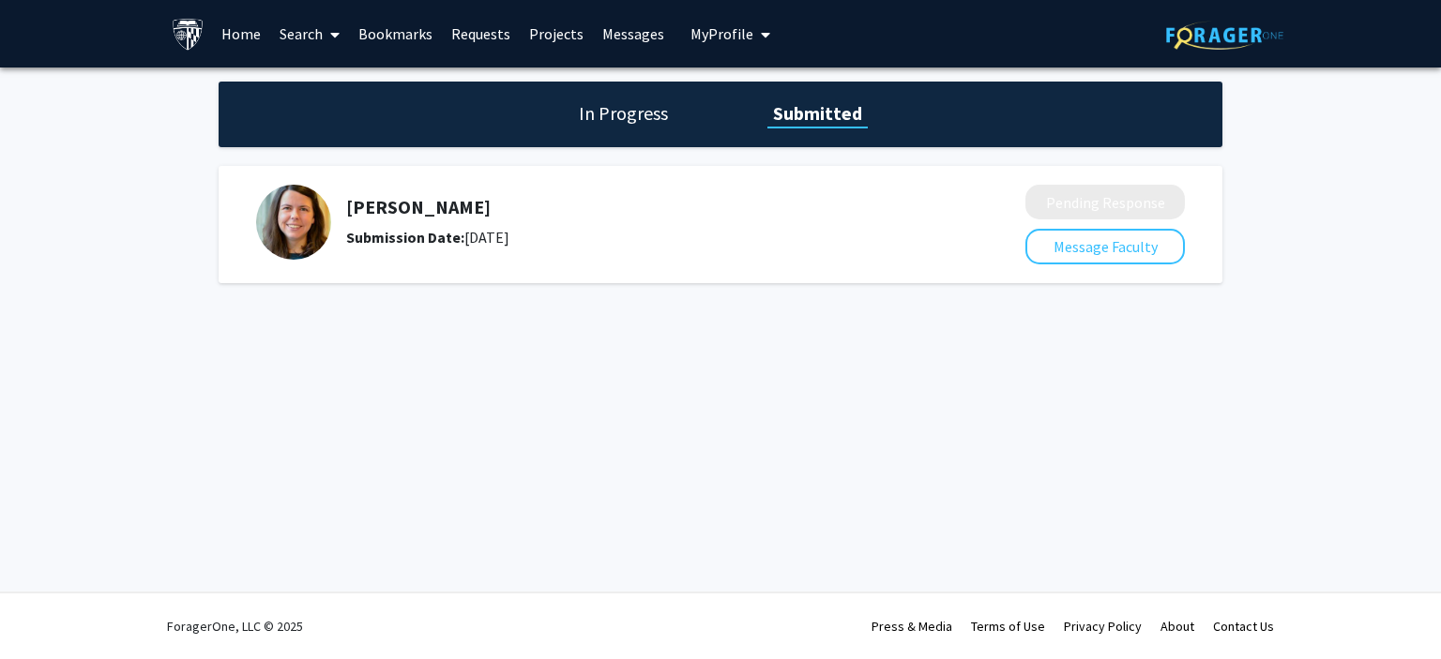
click at [569, 31] on link "Projects" at bounding box center [556, 34] width 73 height 66
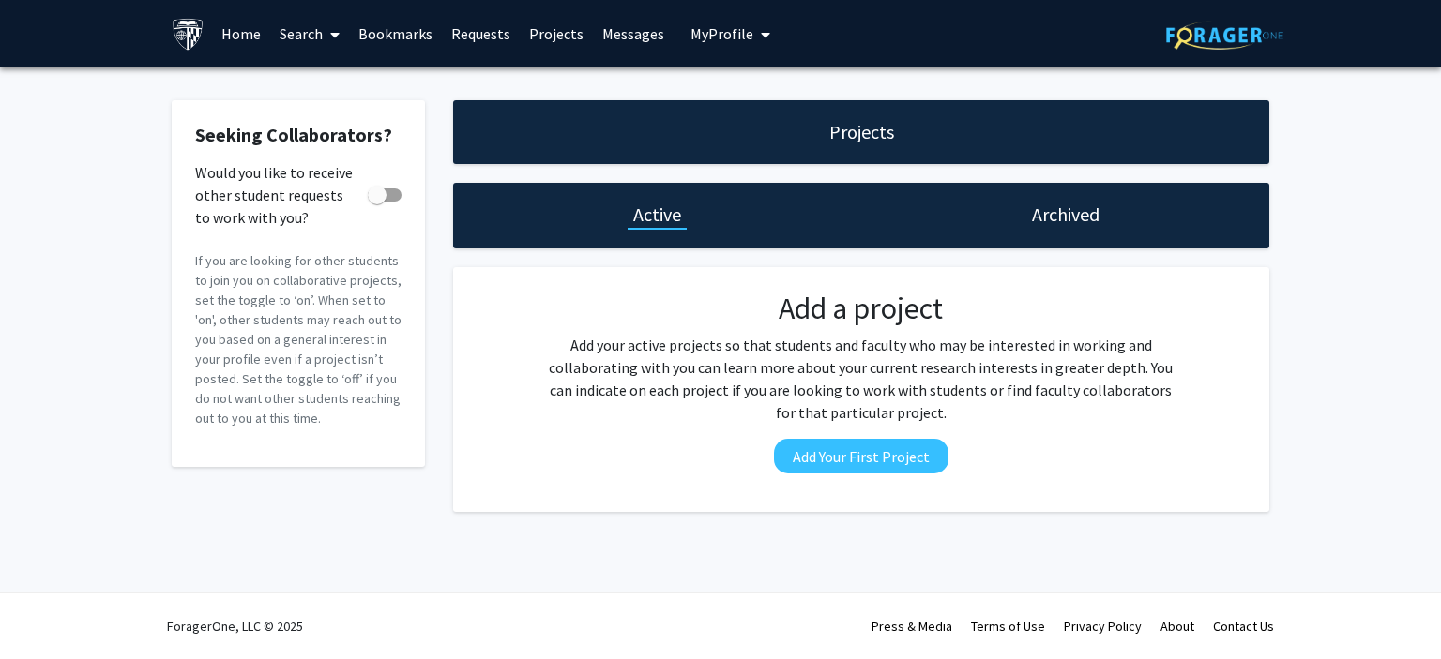
click at [488, 29] on link "Requests" at bounding box center [481, 34] width 78 height 66
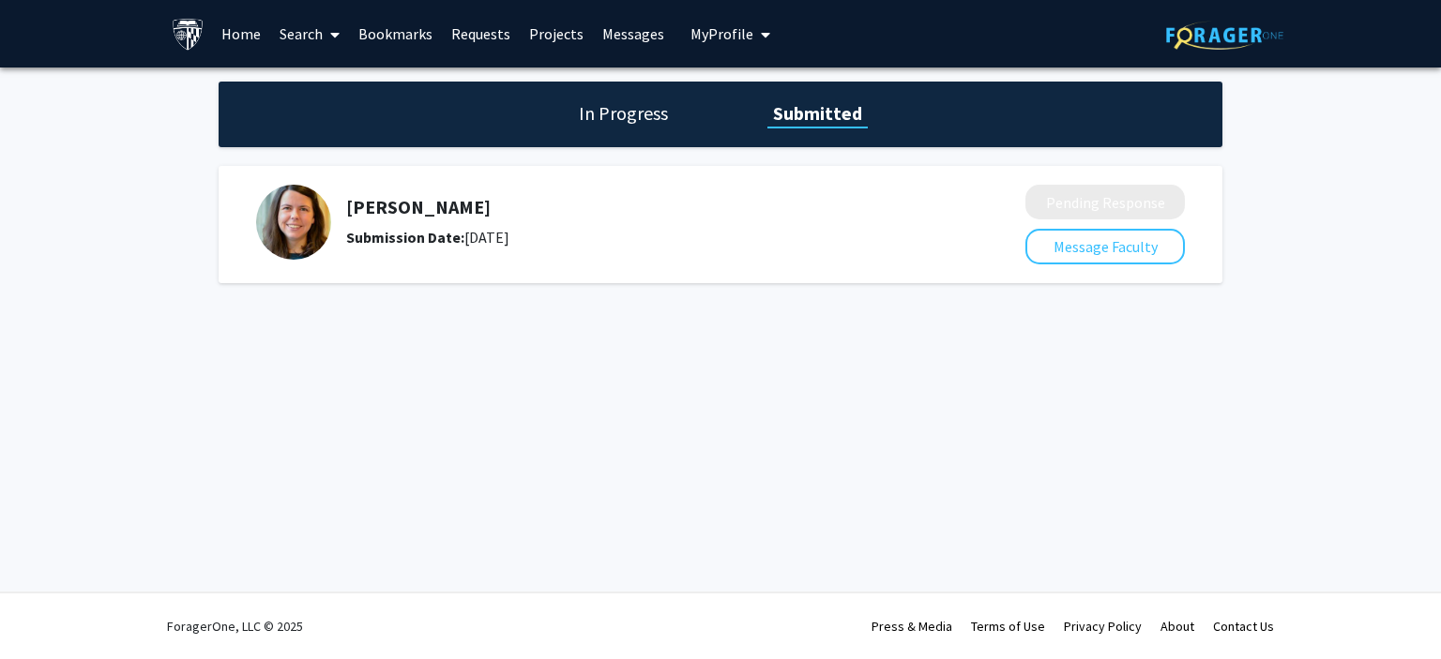
click at [419, 28] on link "Bookmarks" at bounding box center [395, 34] width 93 height 66
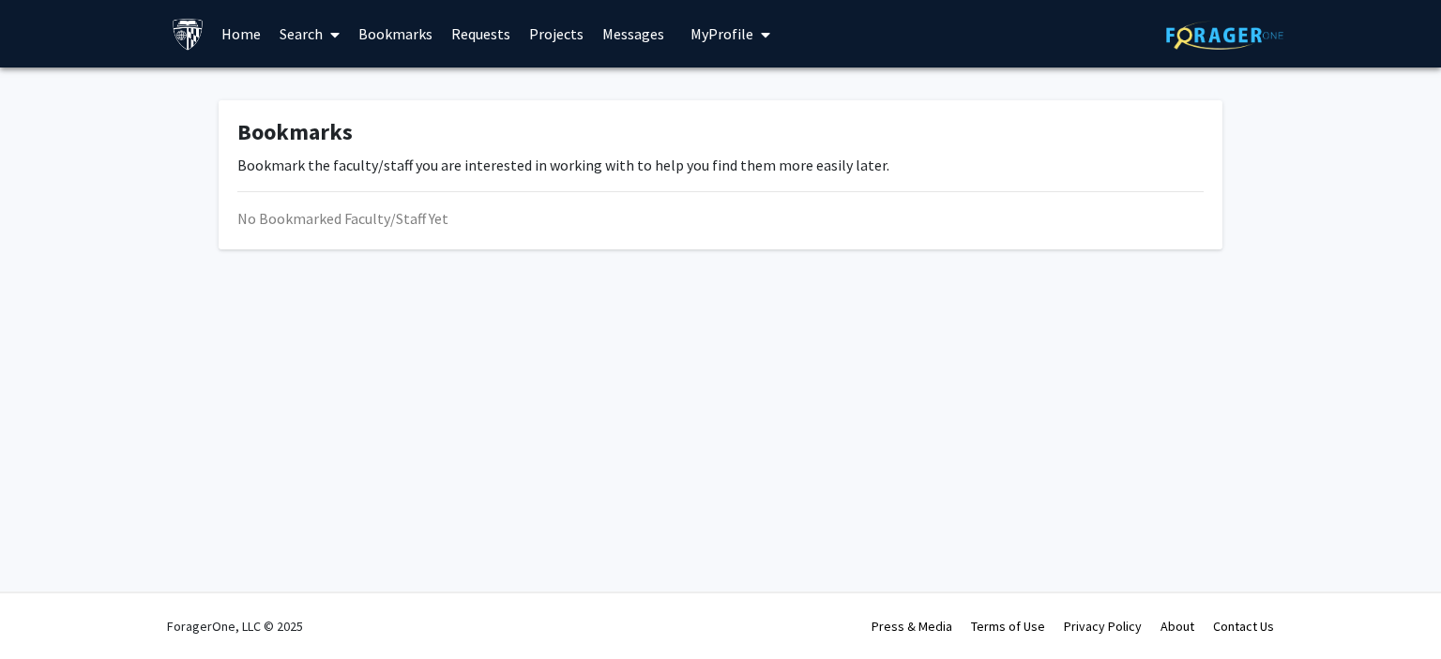
click at [322, 31] on link "Search" at bounding box center [309, 34] width 79 height 66
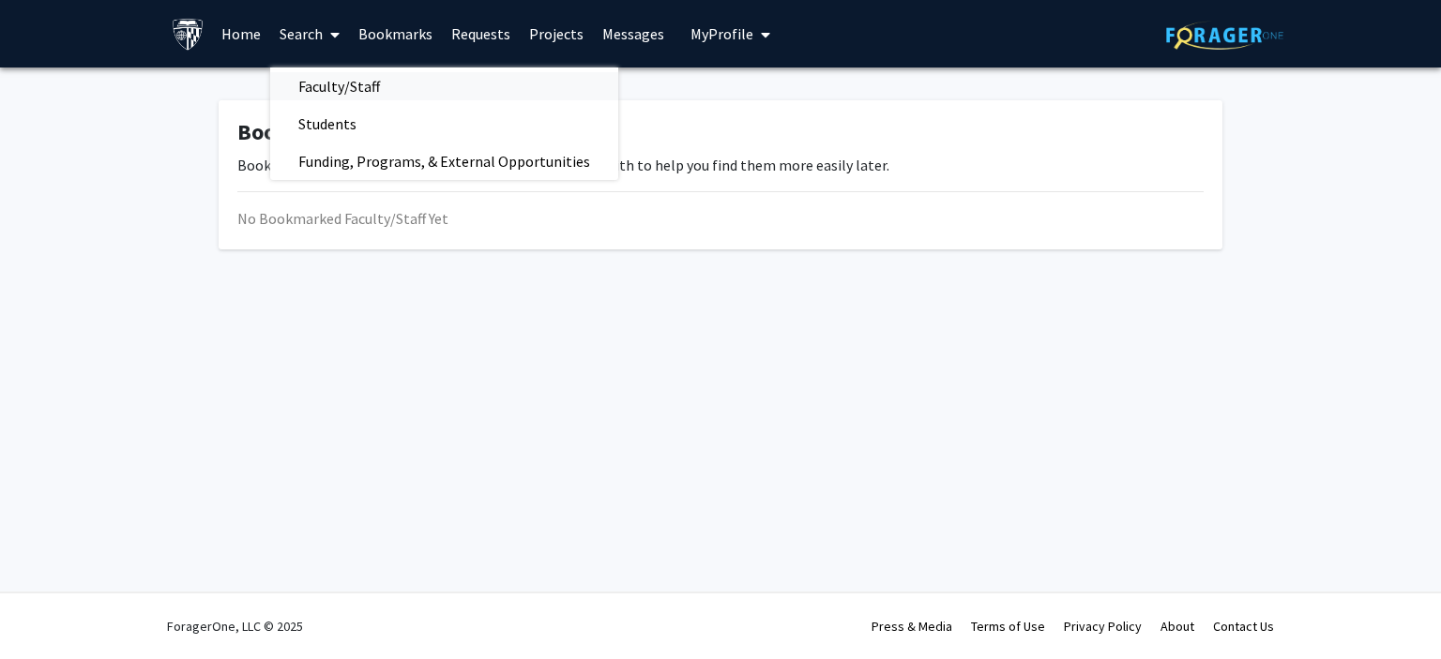
click at [335, 99] on span "Faculty/Staff" at bounding box center [339, 87] width 138 height 38
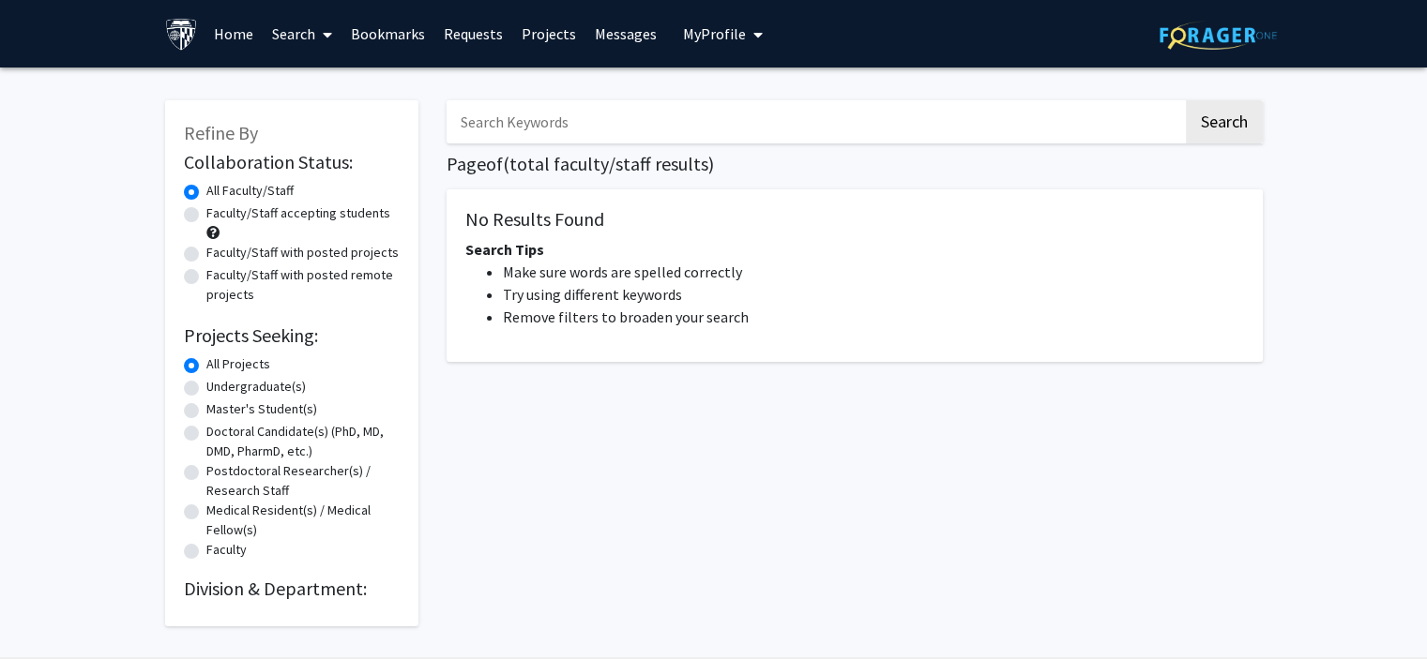
click at [323, 27] on span at bounding box center [323, 35] width 17 height 66
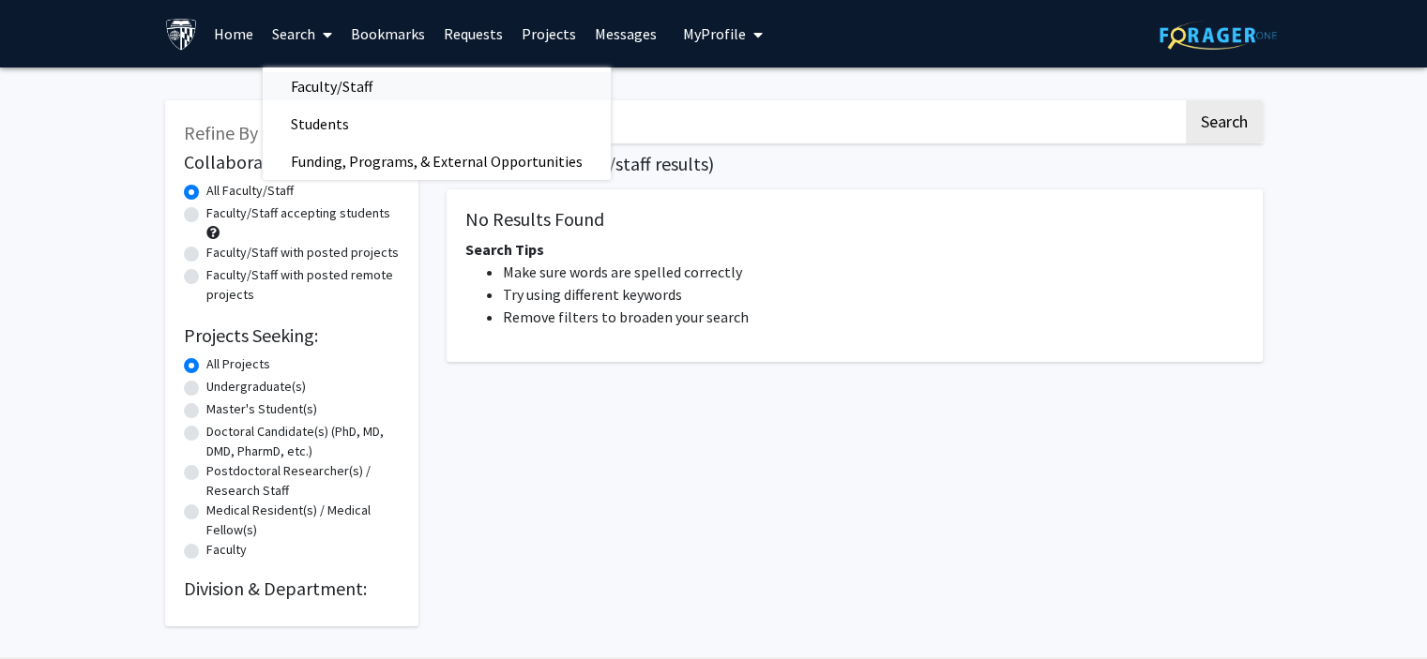
click at [323, 74] on span "Faculty/Staff" at bounding box center [332, 87] width 138 height 38
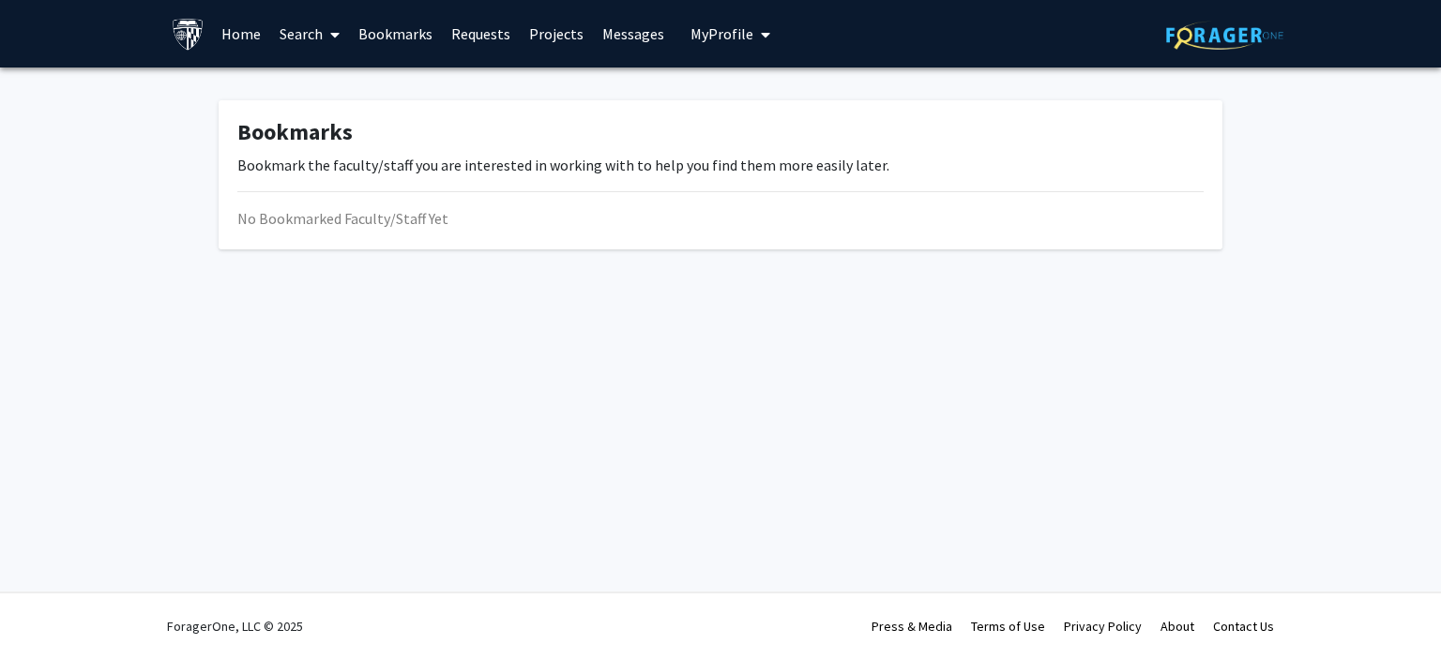
click at [295, 41] on link "Search" at bounding box center [309, 34] width 79 height 66
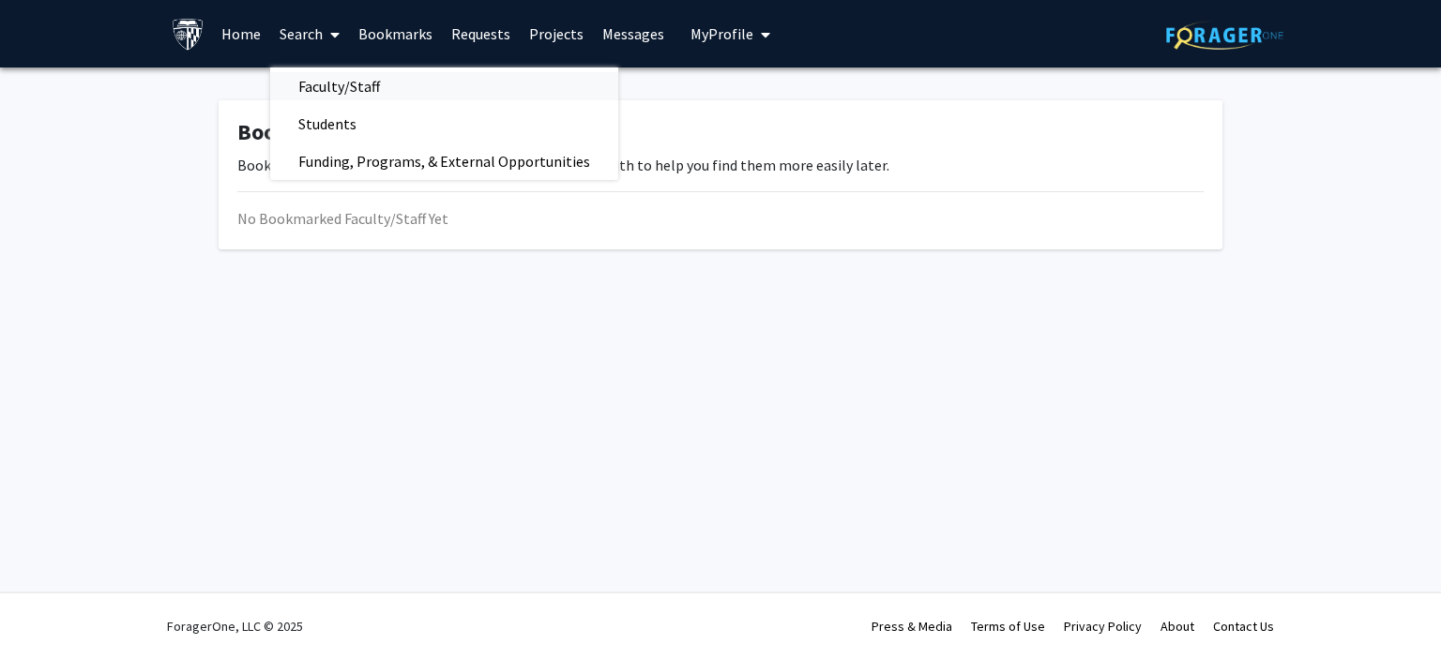
click at [306, 87] on span "Faculty/Staff" at bounding box center [339, 87] width 138 height 38
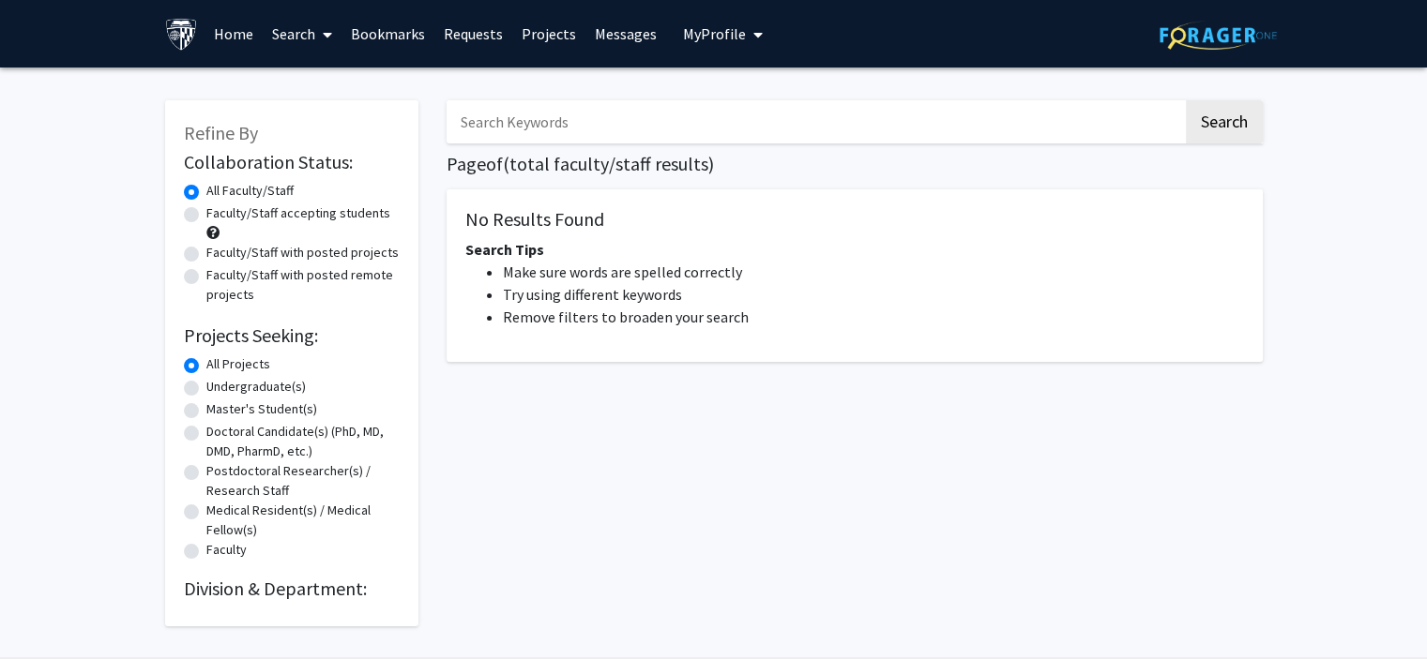
click at [227, 37] on link "Home" at bounding box center [234, 34] width 58 height 66
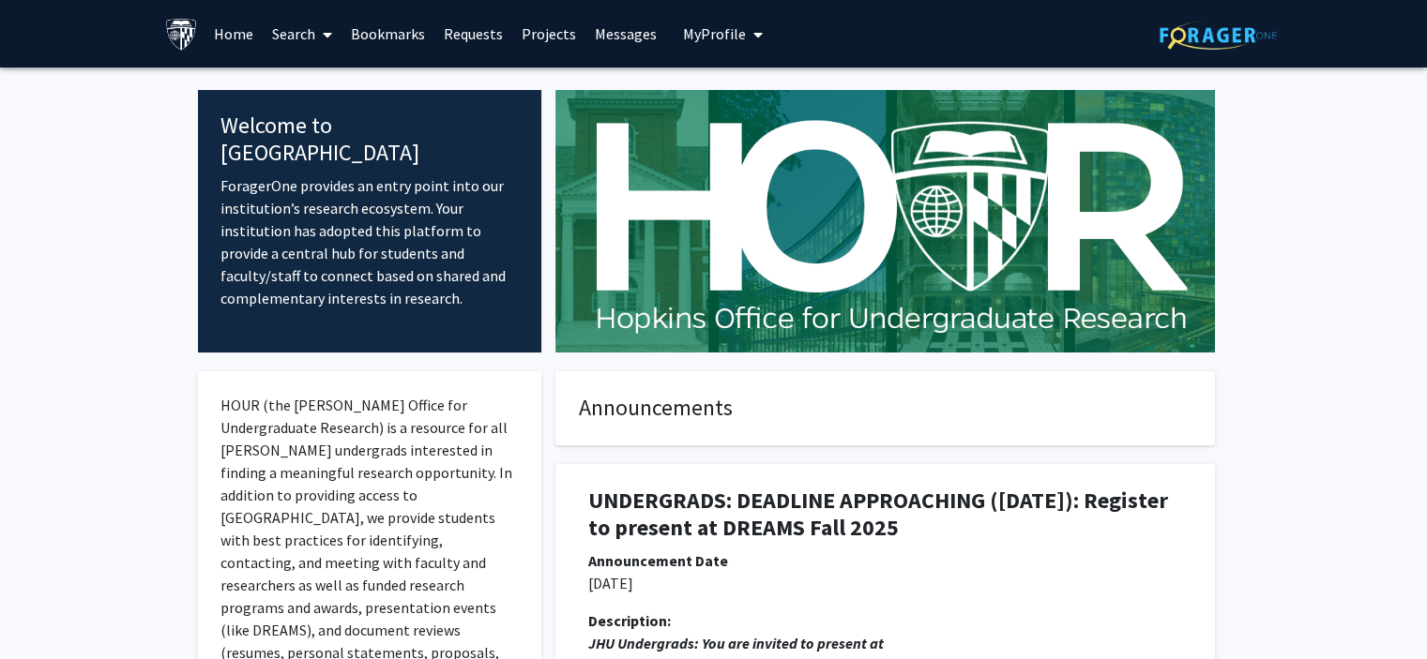
click at [306, 30] on link "Search" at bounding box center [302, 34] width 79 height 66
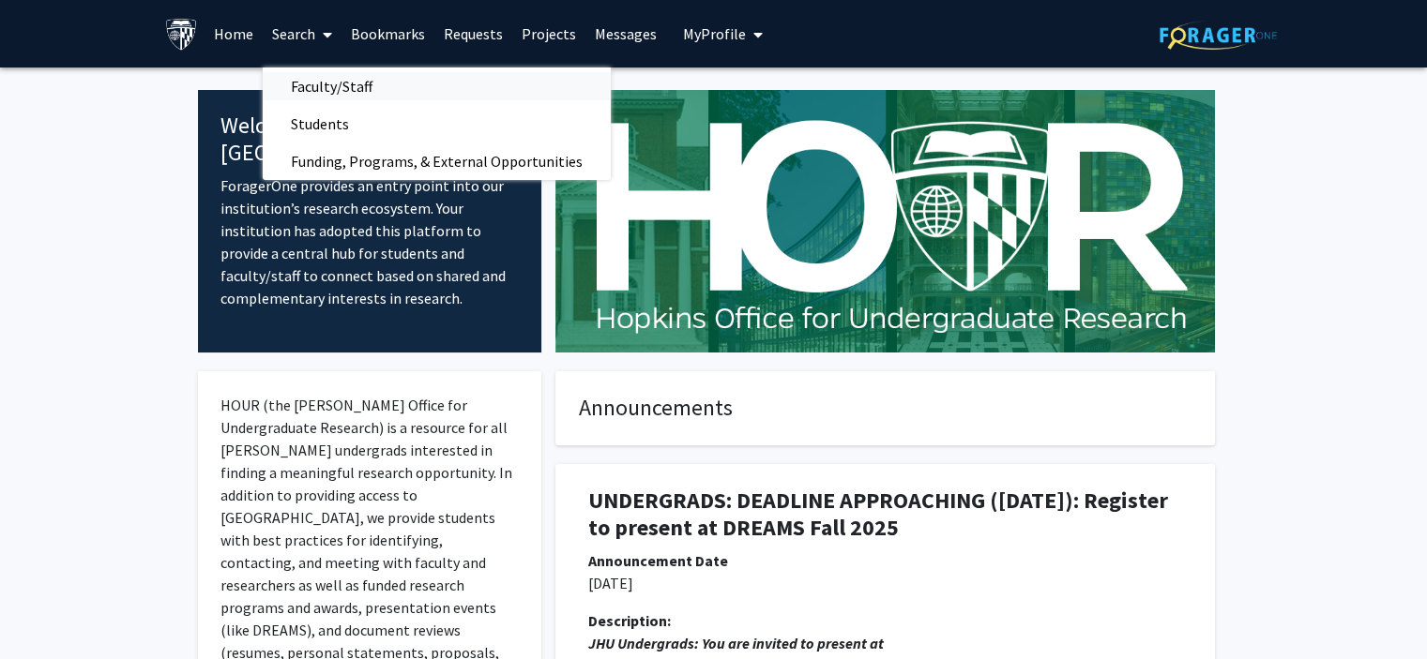
click at [374, 84] on span "Faculty/Staff" at bounding box center [332, 87] width 138 height 38
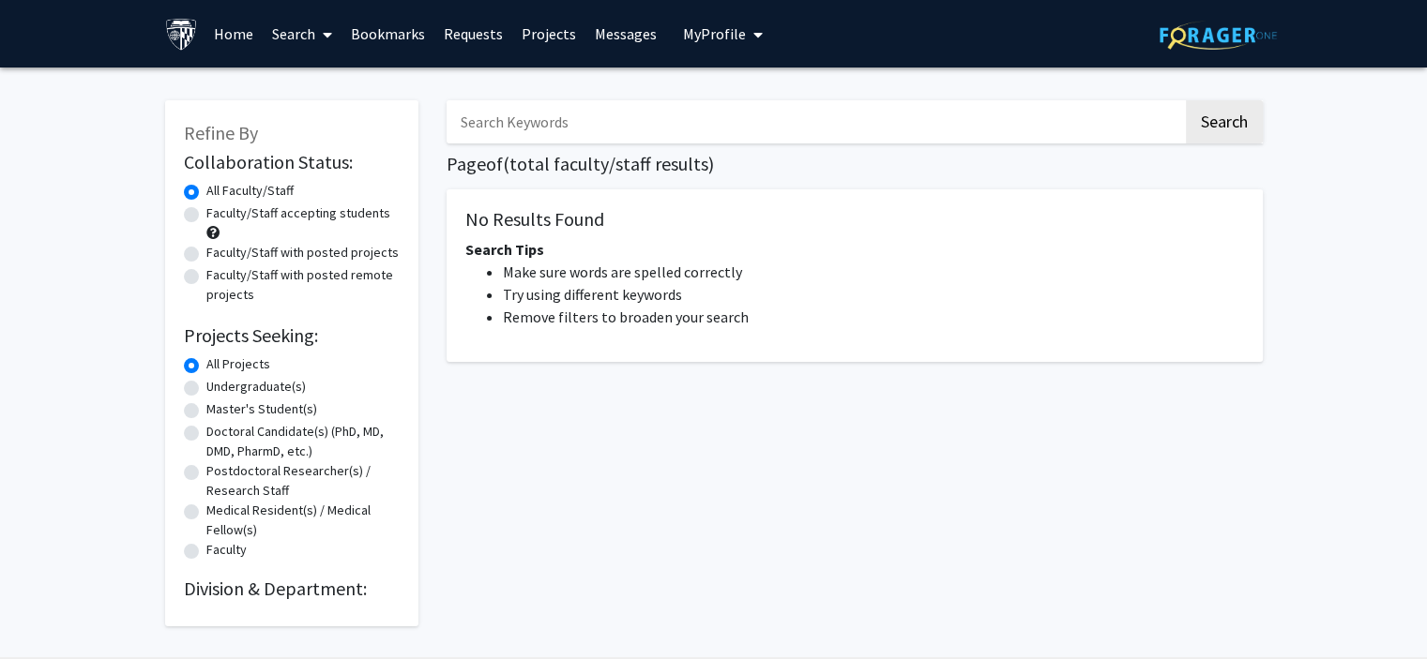
click at [320, 37] on span at bounding box center [323, 35] width 17 height 66
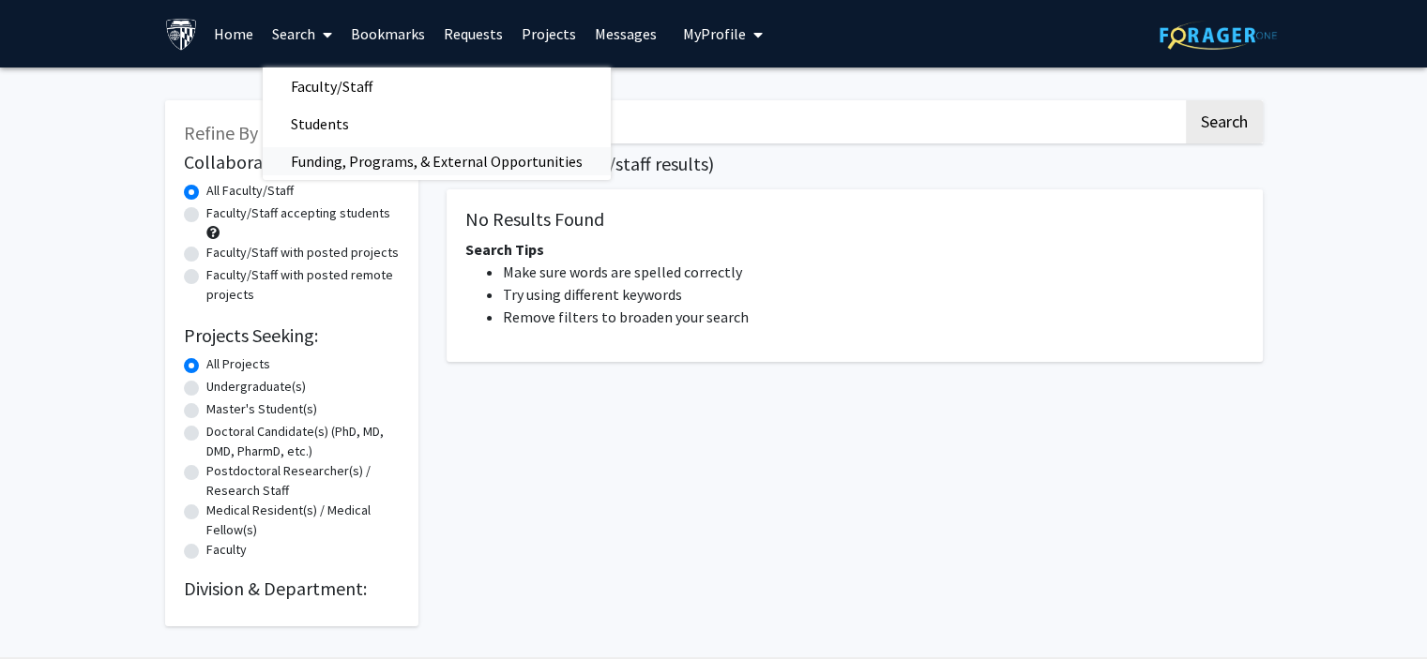
click at [327, 158] on span "Funding, Programs, & External Opportunities" at bounding box center [437, 162] width 348 height 38
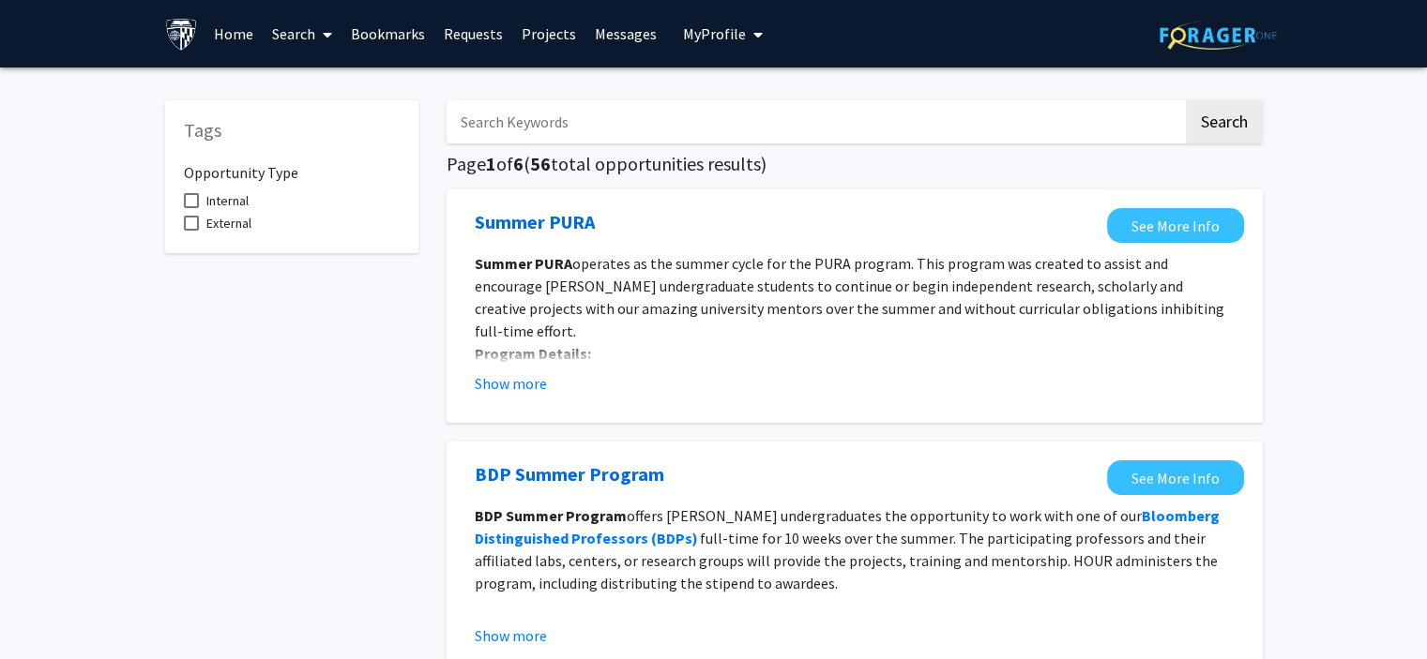
click at [308, 34] on link "Search" at bounding box center [302, 34] width 79 height 66
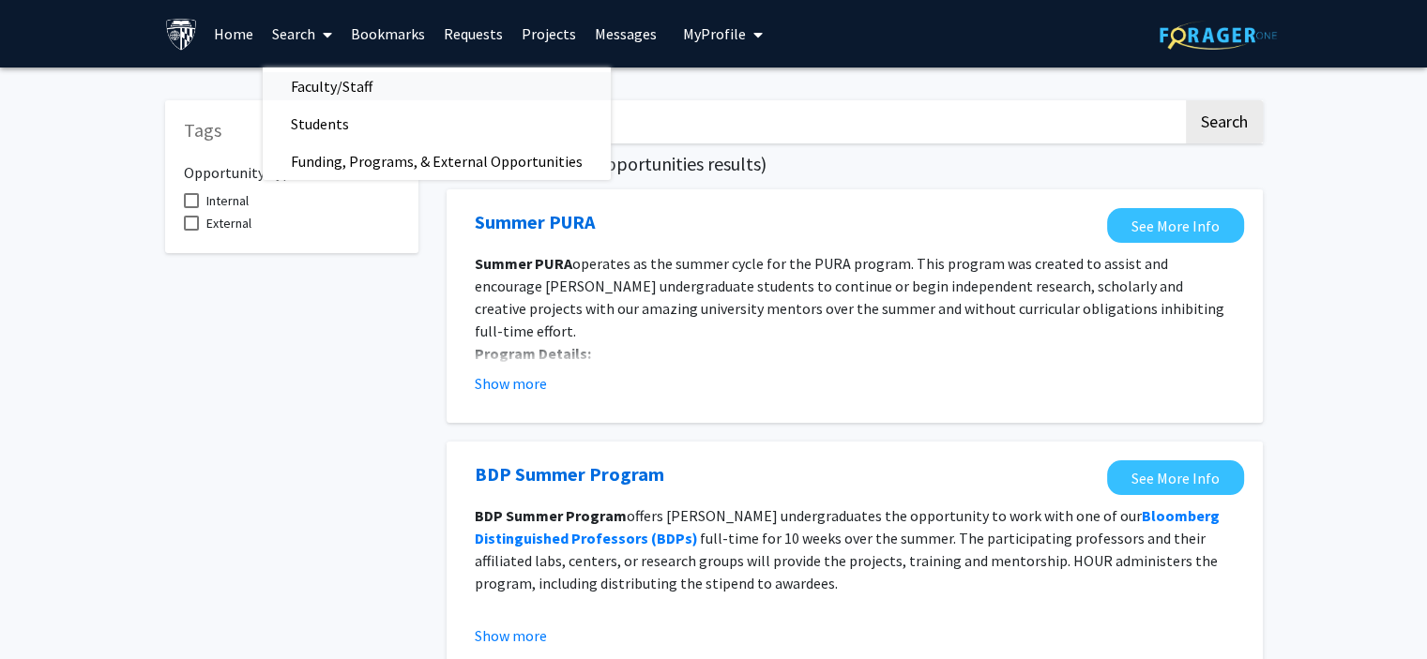
click at [323, 82] on span "Faculty/Staff" at bounding box center [332, 87] width 138 height 38
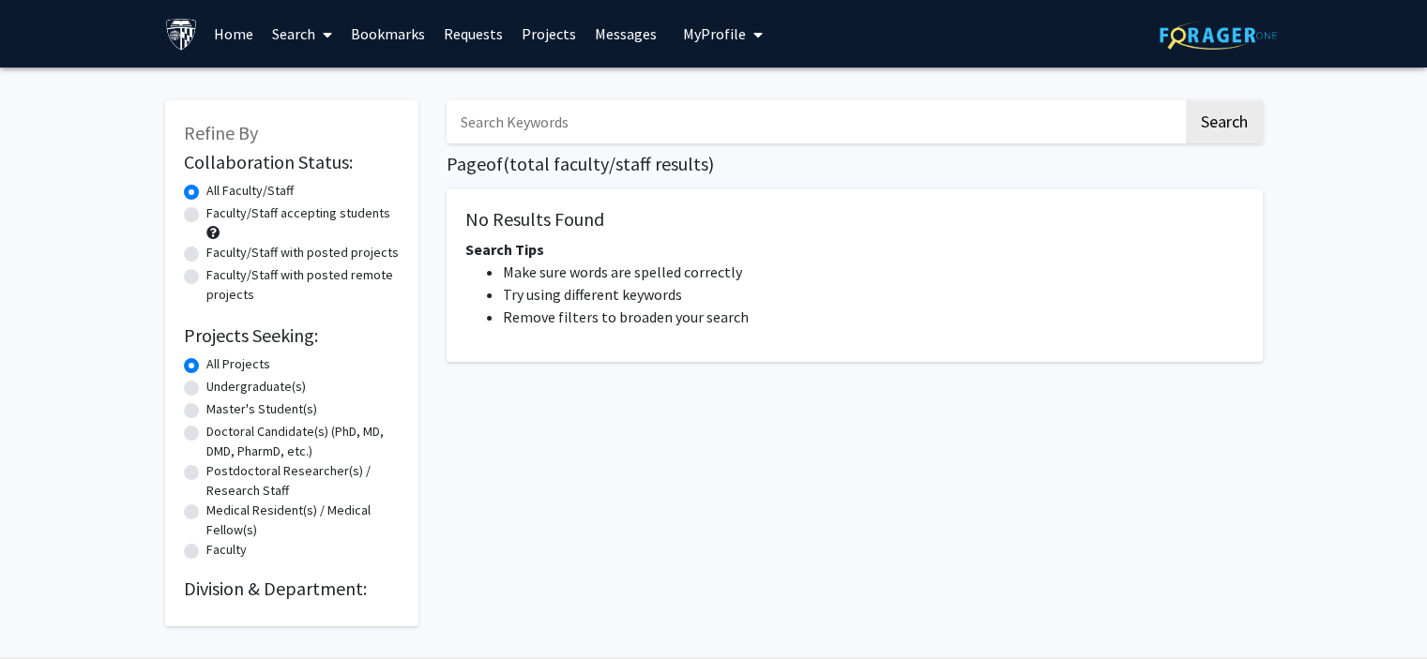
click at [206, 214] on label "Faculty/Staff accepting students" at bounding box center [298, 214] width 184 height 20
click at [206, 214] on input "Faculty/Staff accepting students" at bounding box center [212, 210] width 12 height 12
radio input "true"
click at [206, 192] on label "All Faculty/Staff" at bounding box center [249, 191] width 87 height 20
click at [206, 192] on input "All Faculty/Staff" at bounding box center [212, 187] width 12 height 12
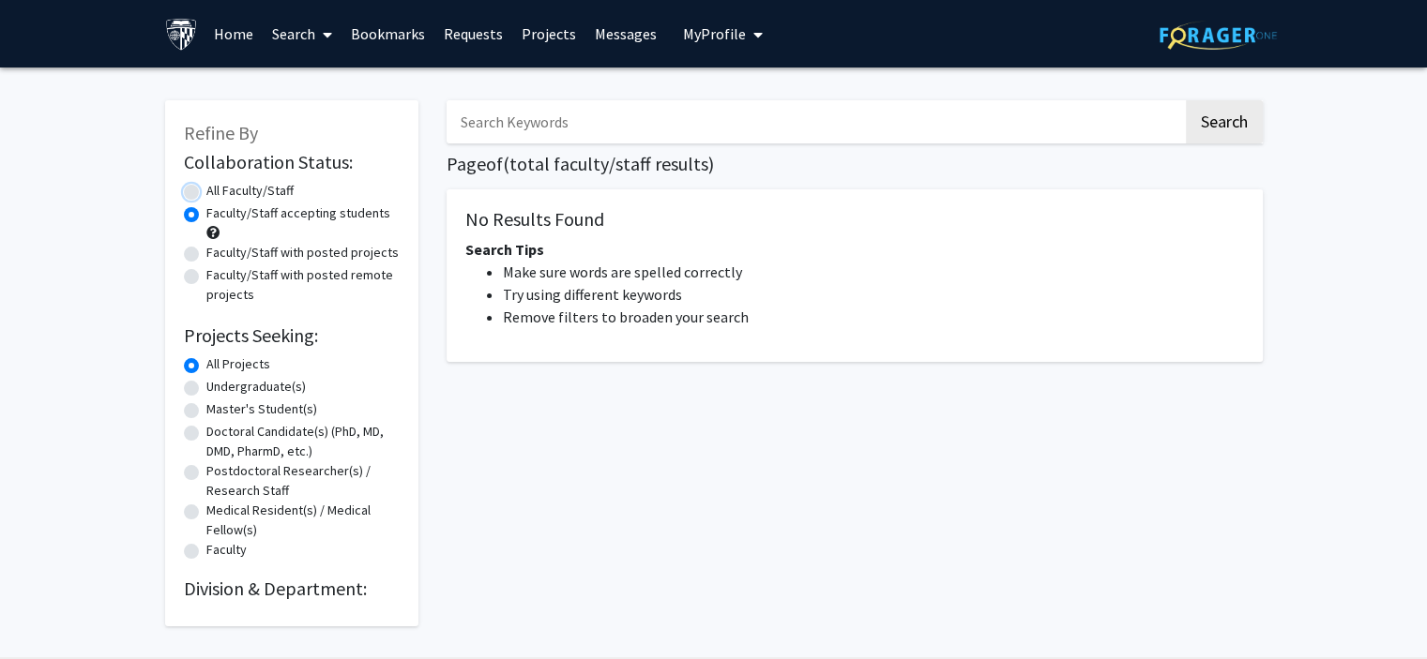
radio input "true"
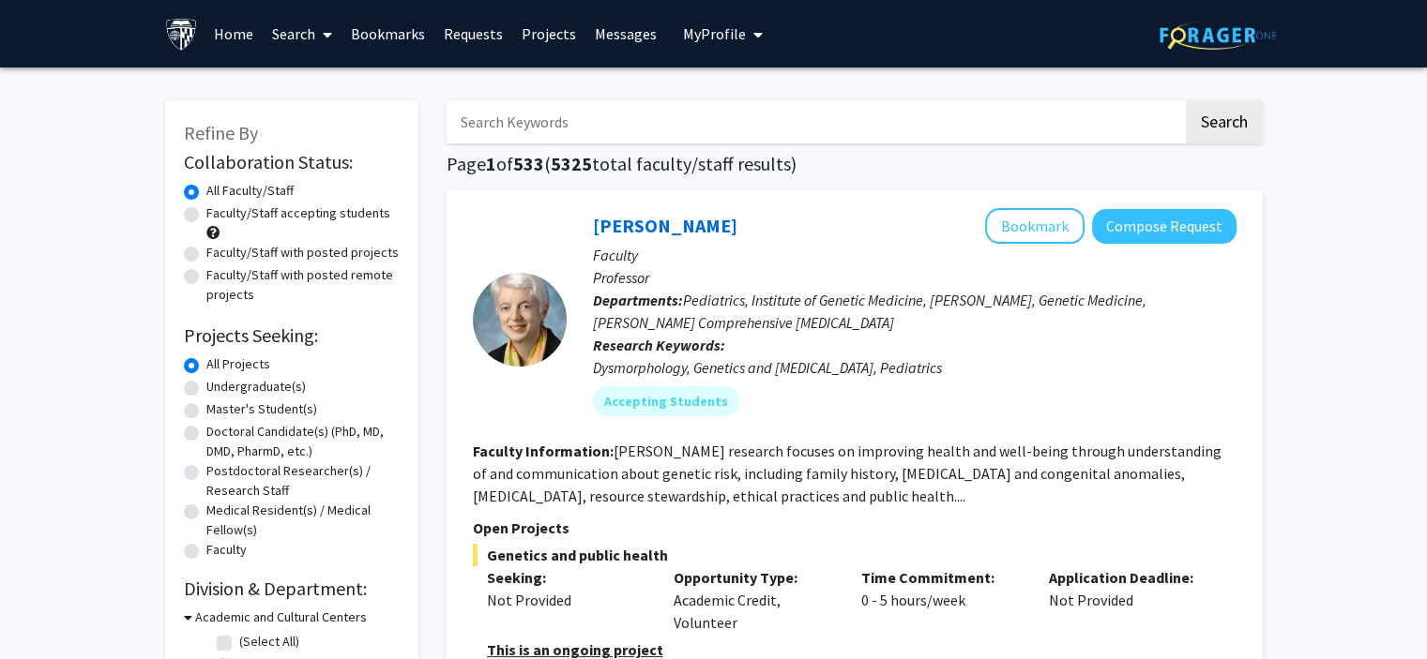
click at [987, 133] on input "Search Keywords" at bounding box center [815, 121] width 736 height 43
type input "dna regulaion"
click at [1186, 100] on button "Search" at bounding box center [1224, 121] width 77 height 43
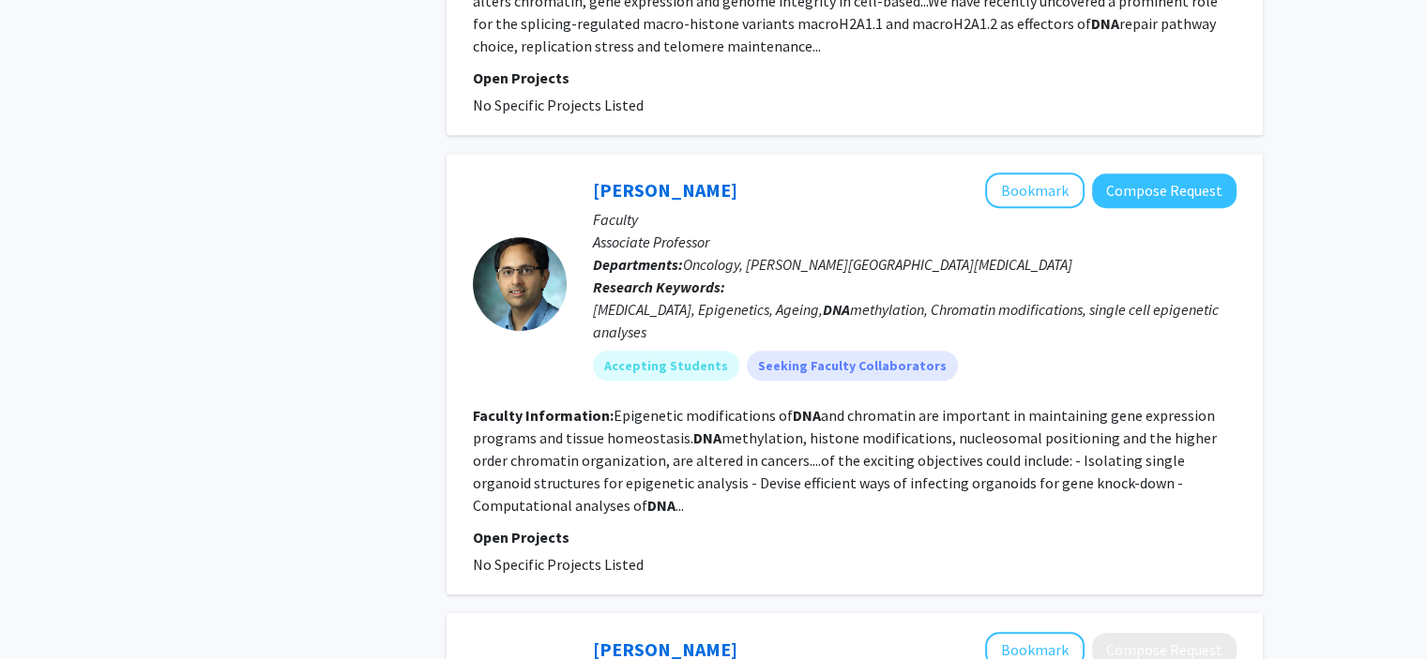
scroll to position [871, 0]
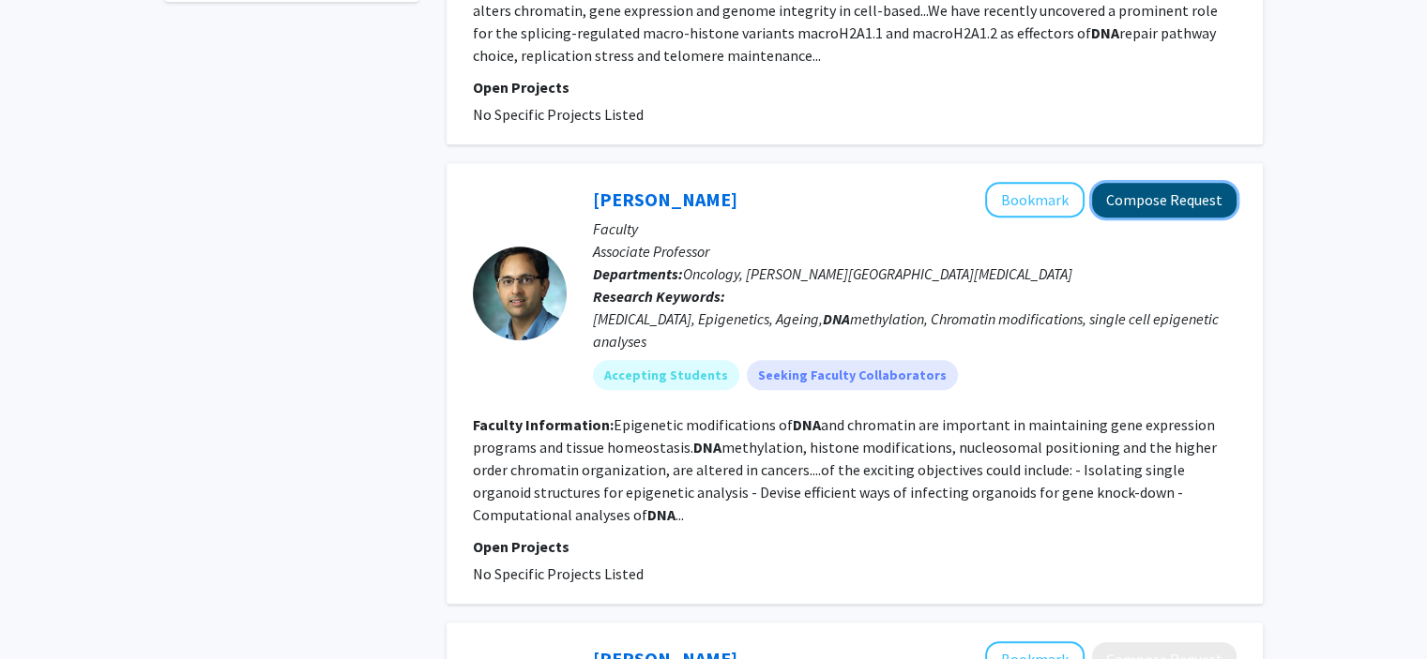
click at [1162, 211] on button "Compose Request" at bounding box center [1164, 200] width 144 height 35
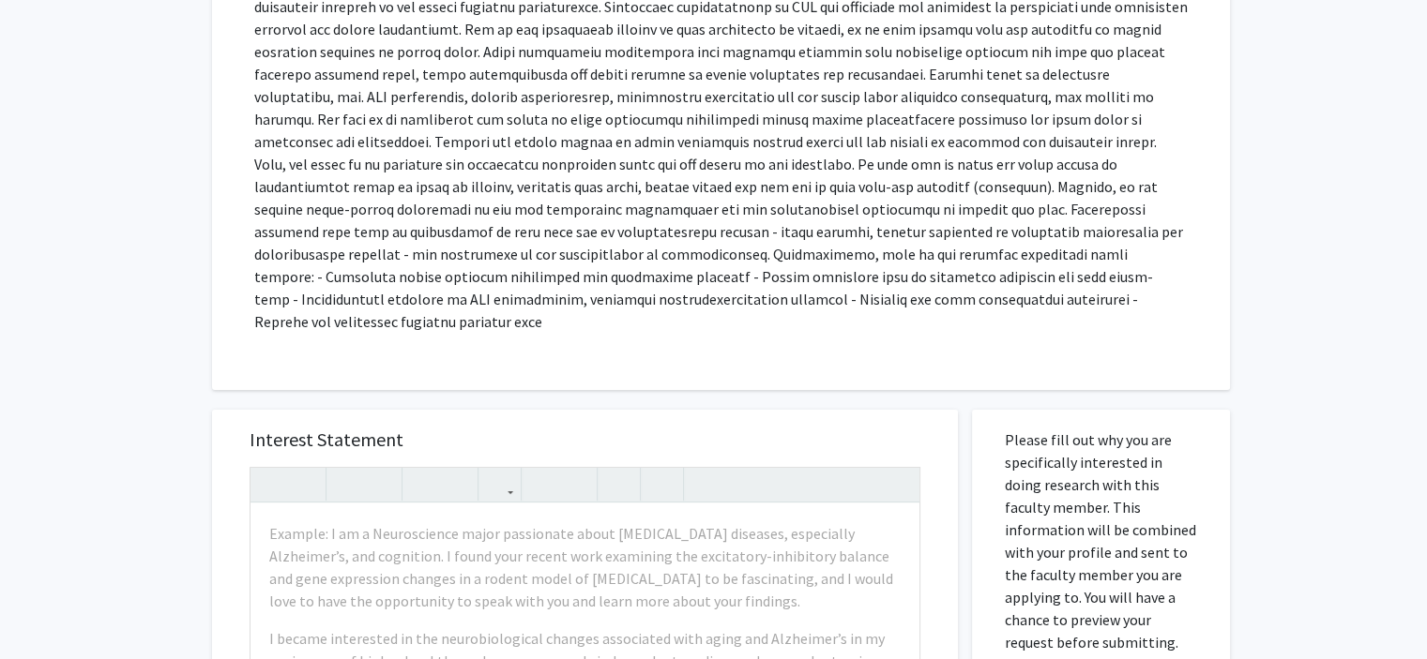
scroll to position [383, 0]
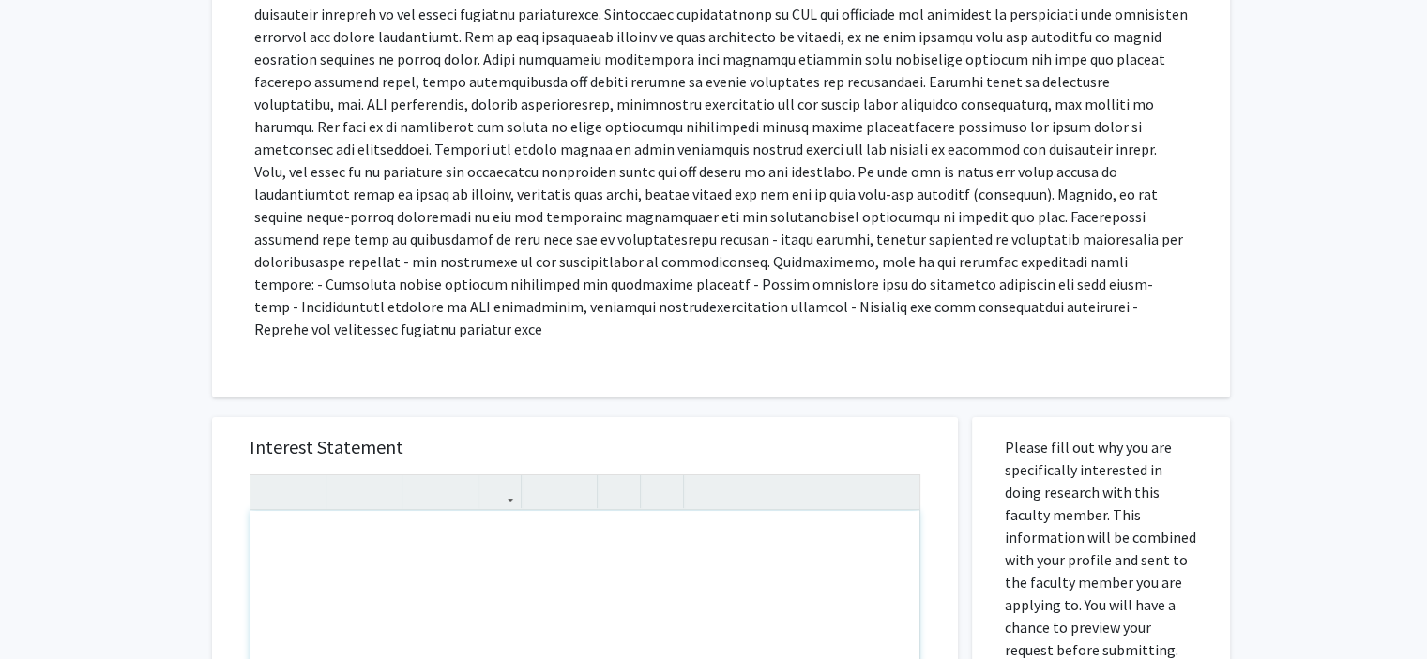
paste div "Note to users with screen readers: Please press Alt+0 or Option+0 to deactivate…"
type textarea "<p>Dear Dr. Easwaran, </p><p>I hope this message finds you well. My name is Vai…"
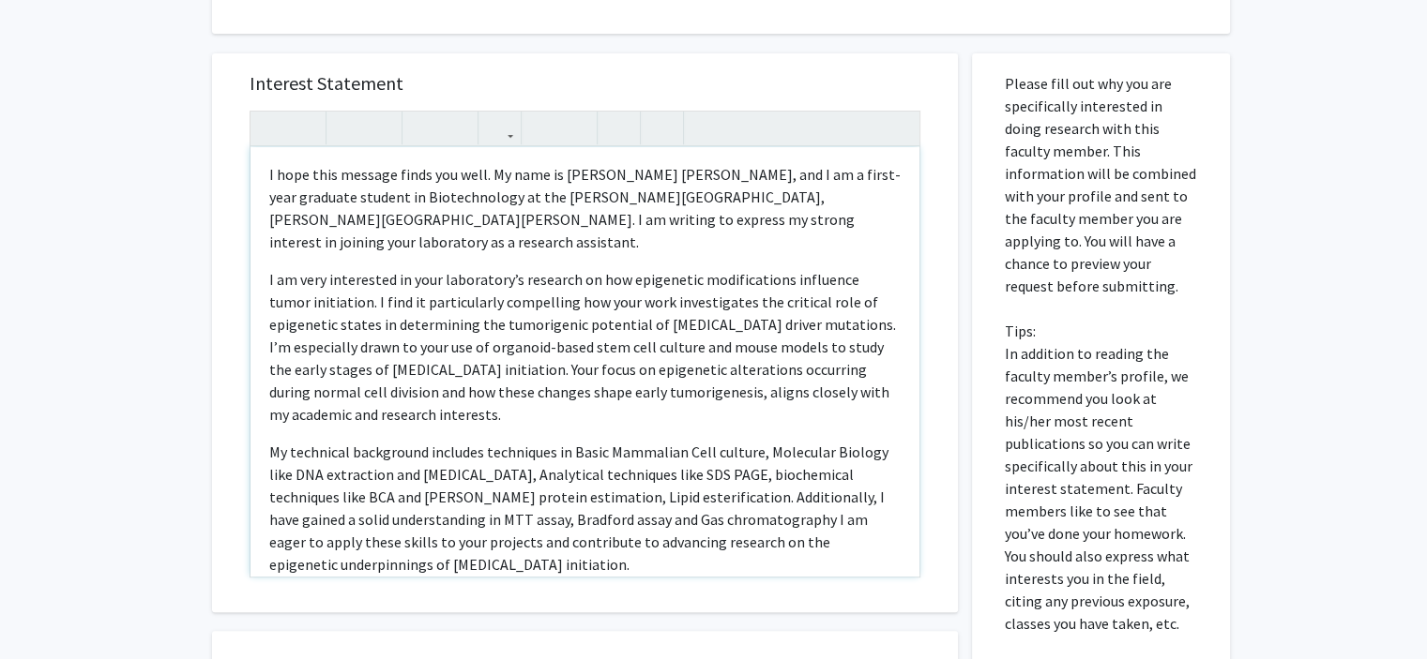
scroll to position [0, 0]
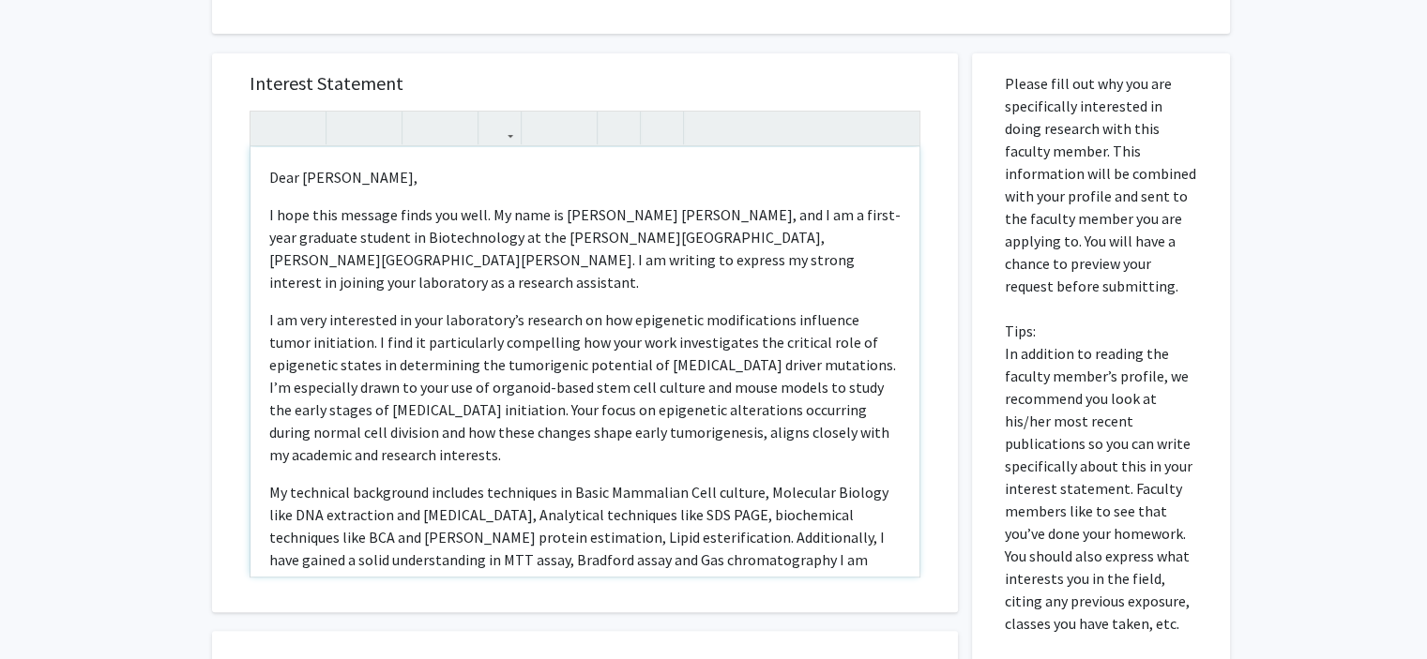
click at [343, 427] on p "I am very interested in your laboratory’s research on how epigenetic modificati…" at bounding box center [584, 388] width 631 height 158
click at [484, 435] on p "I am very interested in your laboratory’s research on how epigenetic modificati…" at bounding box center [584, 388] width 631 height 158
click at [600, 430] on p "I am very interested in your laboratory’s research on how epigenetic modificati…" at bounding box center [584, 388] width 631 height 158
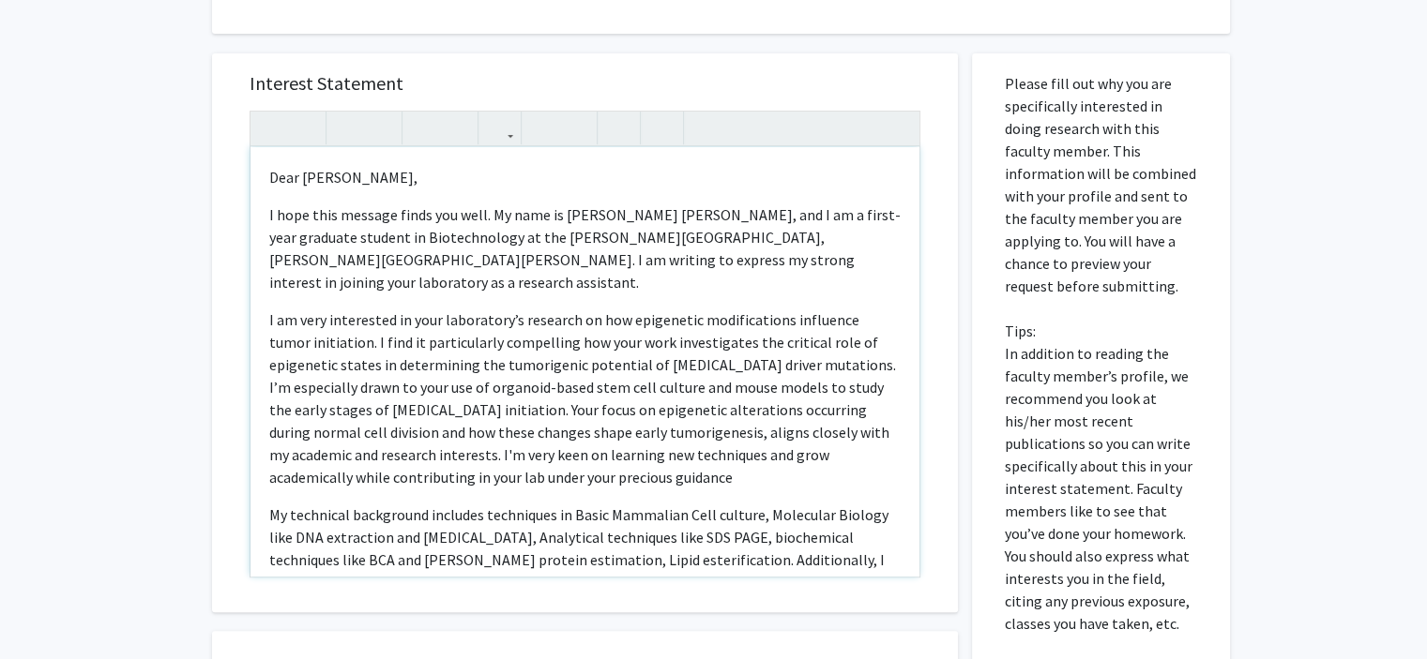
click at [449, 449] on p "I am very interested in your laboratory’s research on how epigenetic modificati…" at bounding box center [584, 399] width 631 height 180
click at [510, 457] on p "I am very interested in your laboratory’s research on how epigenetic modificati…" at bounding box center [584, 399] width 631 height 180
click at [448, 448] on p "I am very interested in your laboratory’s research on how epigenetic modificati…" at bounding box center [584, 399] width 631 height 180
click at [454, 455] on p "I am very interested in your laboratory’s research on how epigenetic modificati…" at bounding box center [584, 399] width 631 height 180
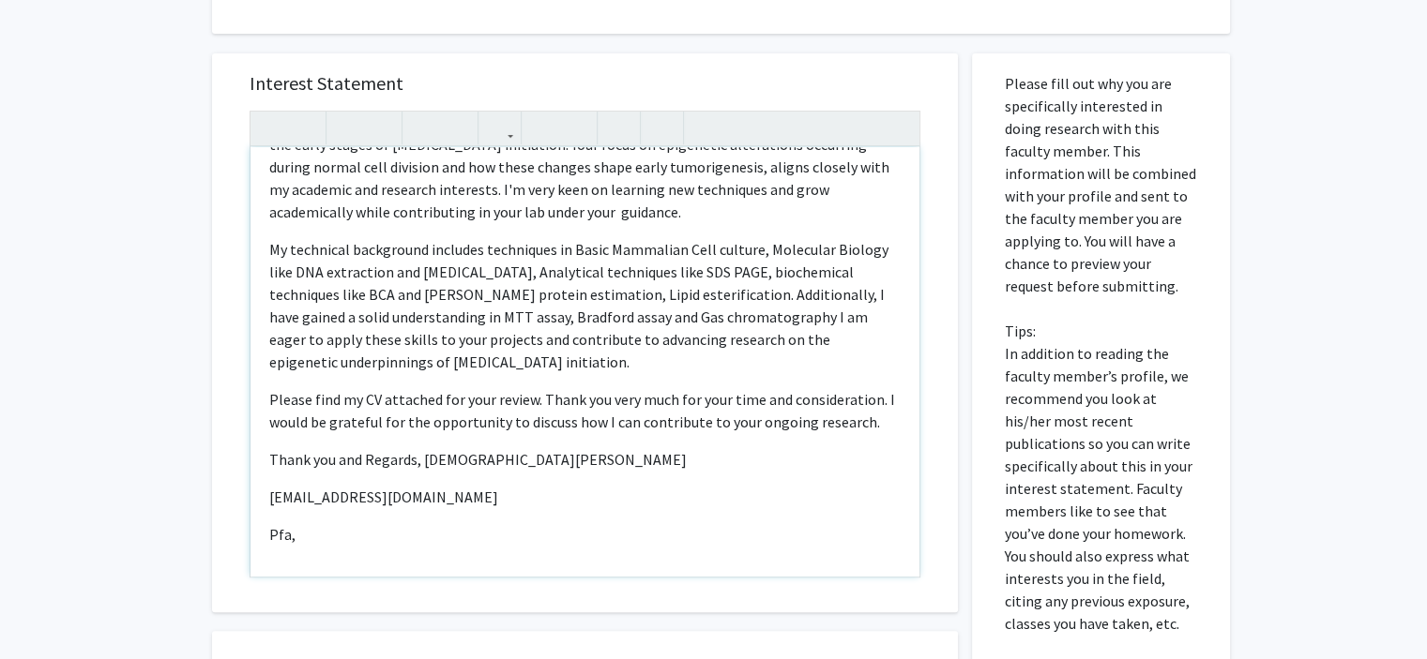
scroll to position [267, 0]
click at [422, 447] on p "Thank you and Regards, Vaishnavi Bhujang" at bounding box center [584, 458] width 631 height 23
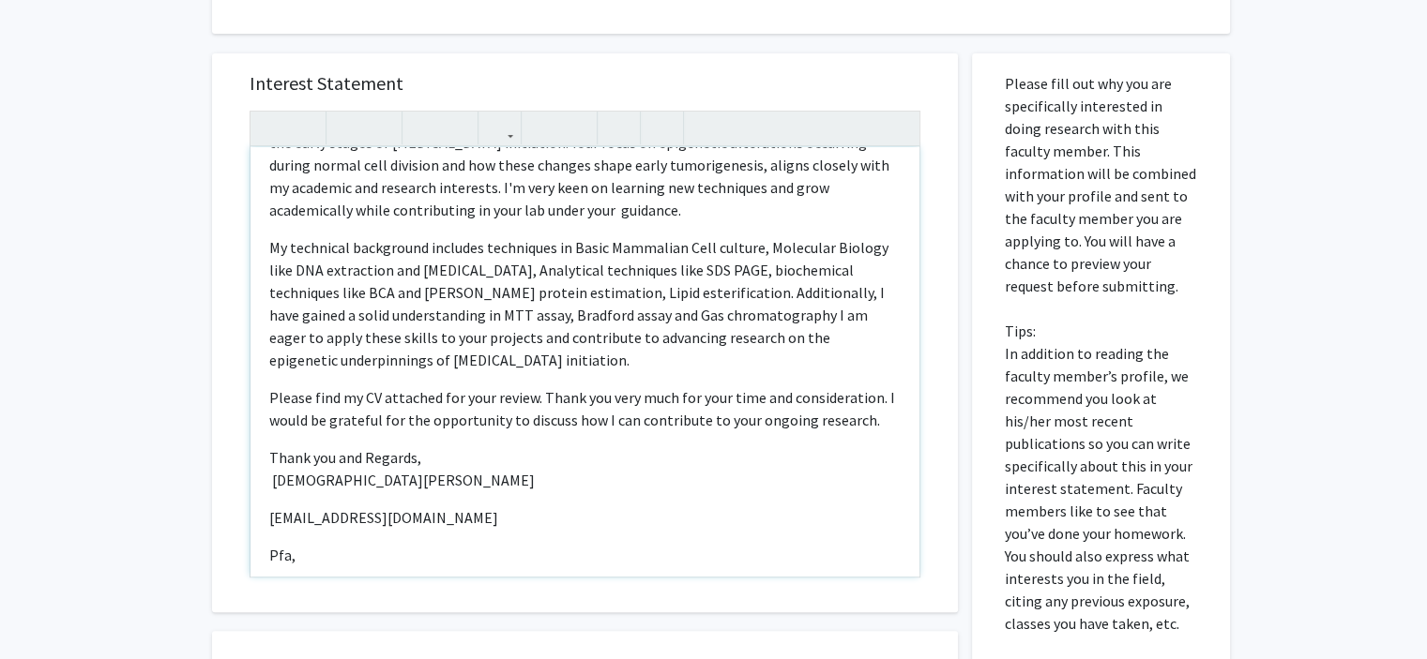
click at [421, 447] on p "Thank you and Regards, Vaishnavi Bhujang" at bounding box center [584, 469] width 631 height 45
click at [421, 447] on p "Thank you and Regards, Sincerely Vaishnavi Bhujang" at bounding box center [584, 469] width 631 height 45
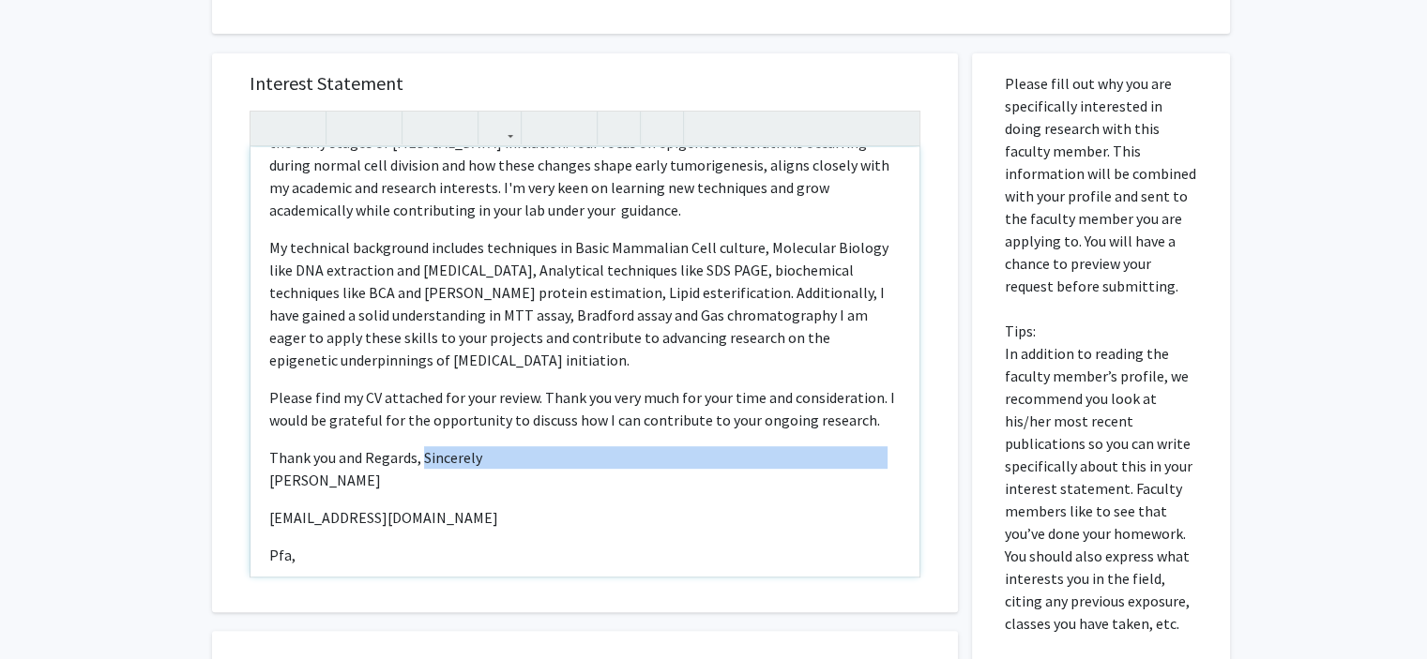
click at [421, 447] on p "Thank you and Regards, Sincerely Vaishnavi Bhujang" at bounding box center [584, 469] width 631 height 45
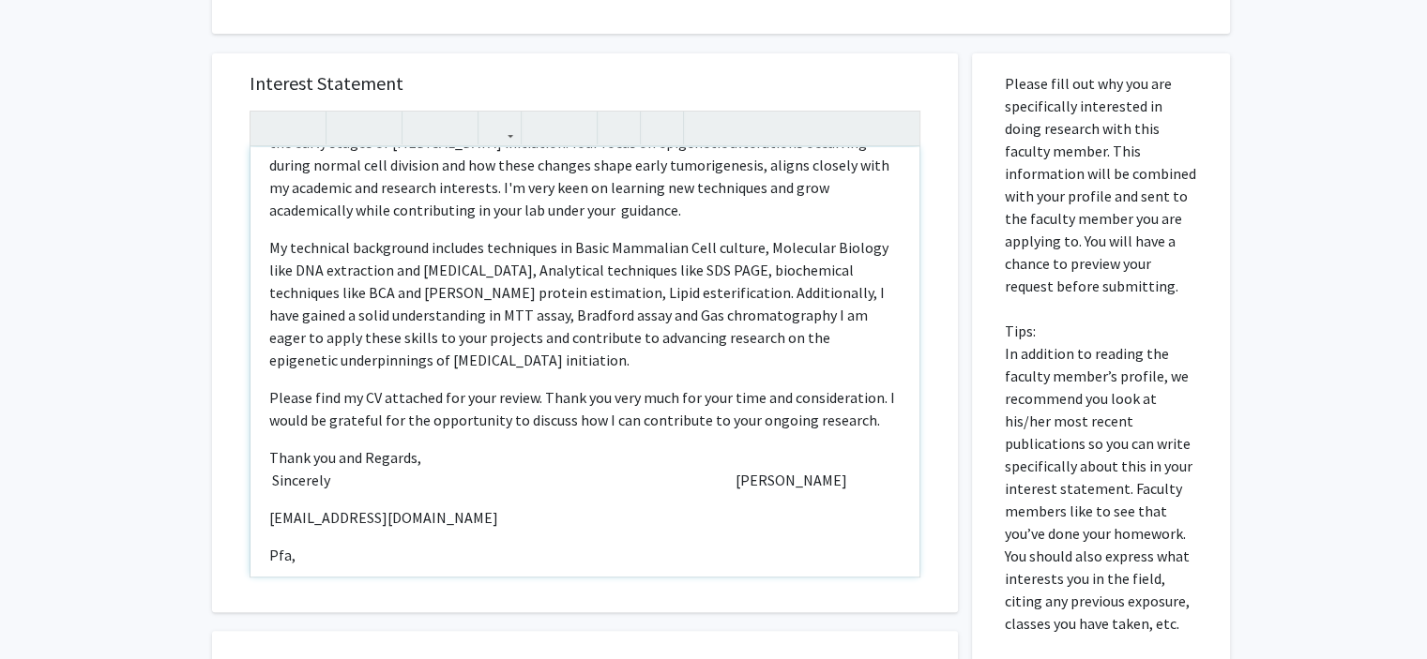
click at [751, 460] on p "Thank you and Regards, Sincerely Vaishnavi Bhujang" at bounding box center [584, 469] width 631 height 45
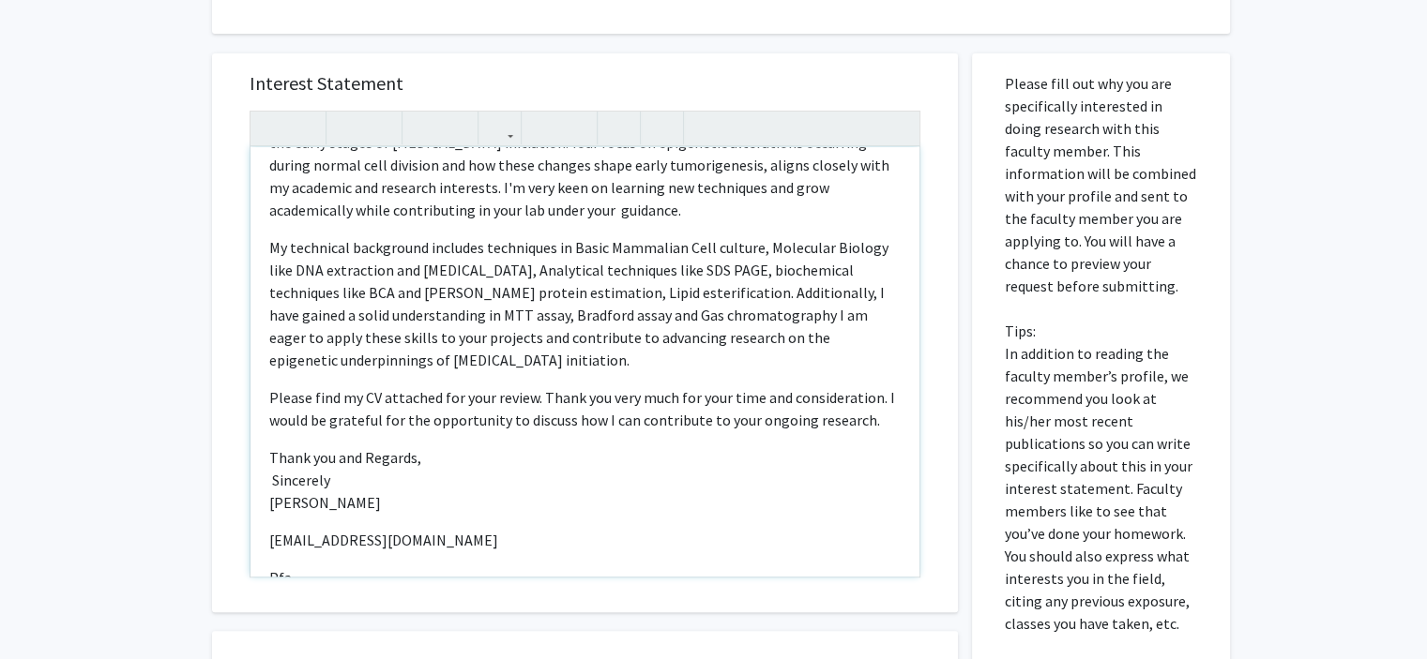
click at [265, 523] on div "Dear Dr. Easwaran, I hope this message finds you well. My name is Vaishnavi An…" at bounding box center [584, 362] width 669 height 430
click at [266, 465] on div "Dear Dr. Easwaran, I hope this message finds you well. My name is Vaishnavi An…" at bounding box center [584, 362] width 669 height 430
click at [381, 505] on span "[EMAIL_ADDRESS][DOMAIN_NAME]" at bounding box center [495, 502] width 229 height 19
type textarea "<p>Dear Dr. Easwaran, </p><p>I hope this message finds you well. My name is Vai…"
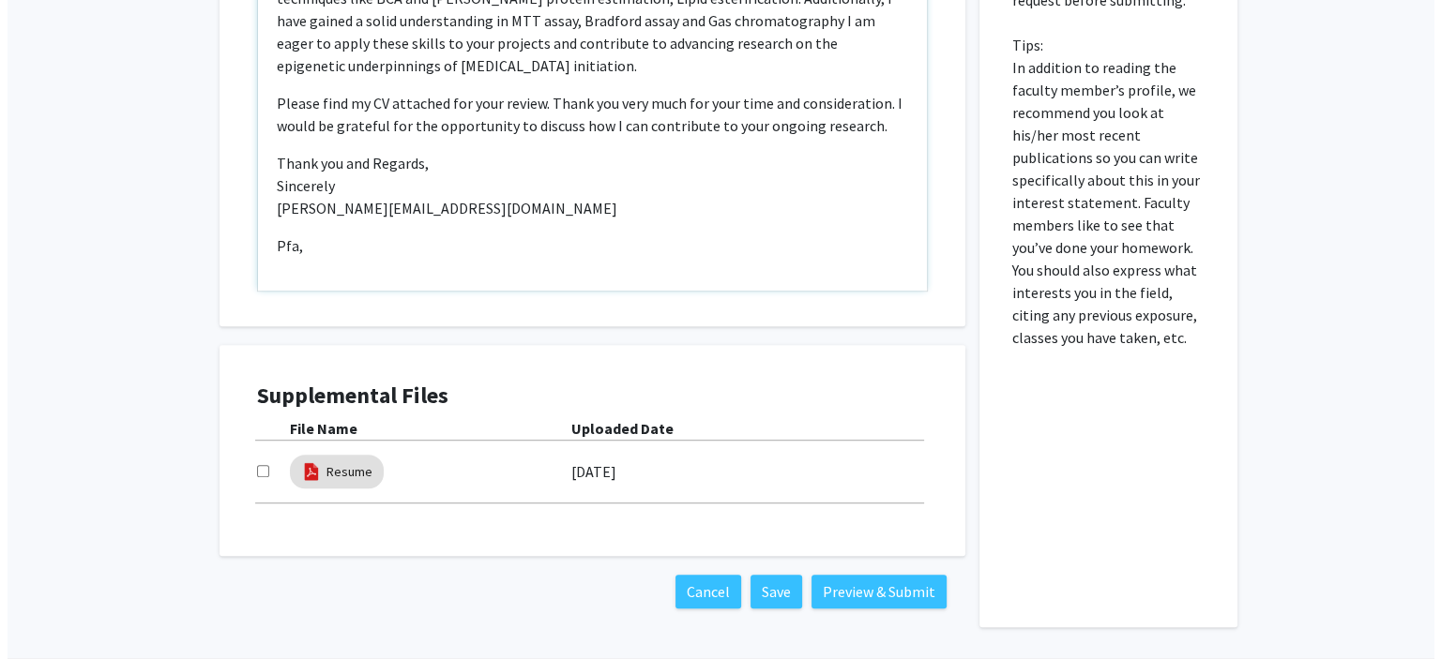
scroll to position [1065, 0]
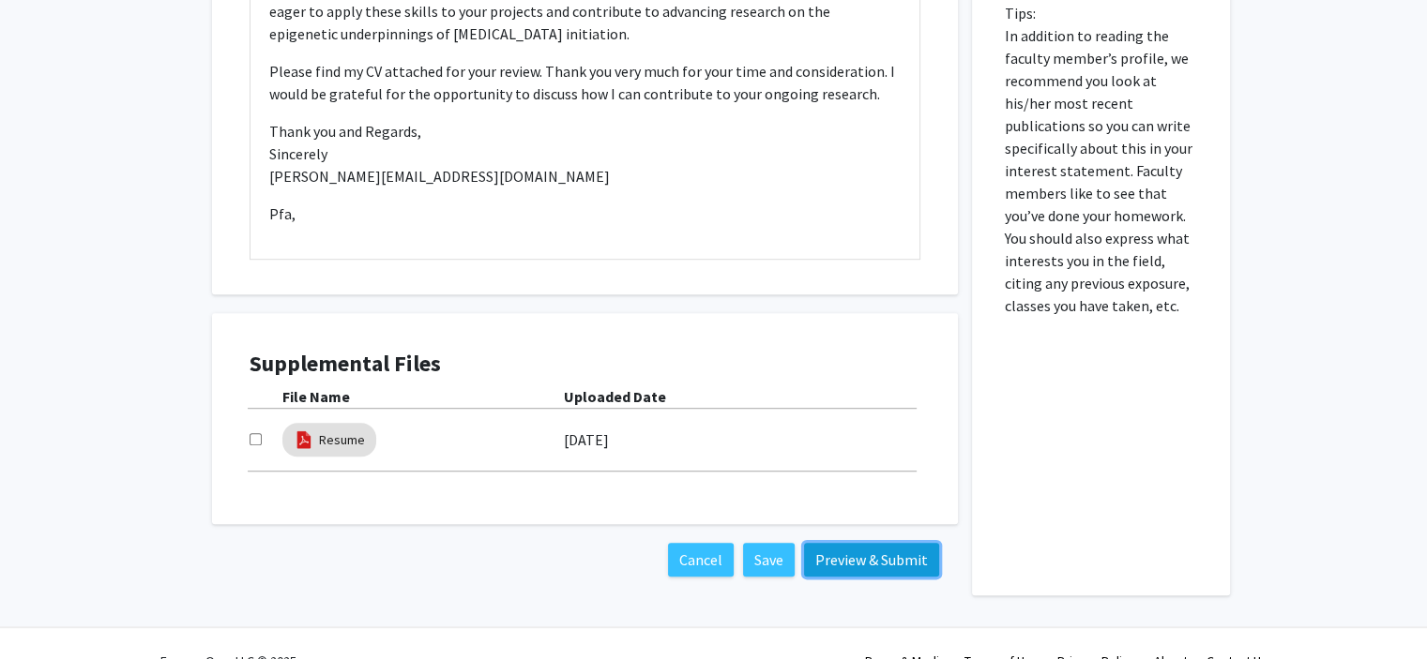
click at [849, 543] on button "Preview & Submit" at bounding box center [871, 560] width 135 height 34
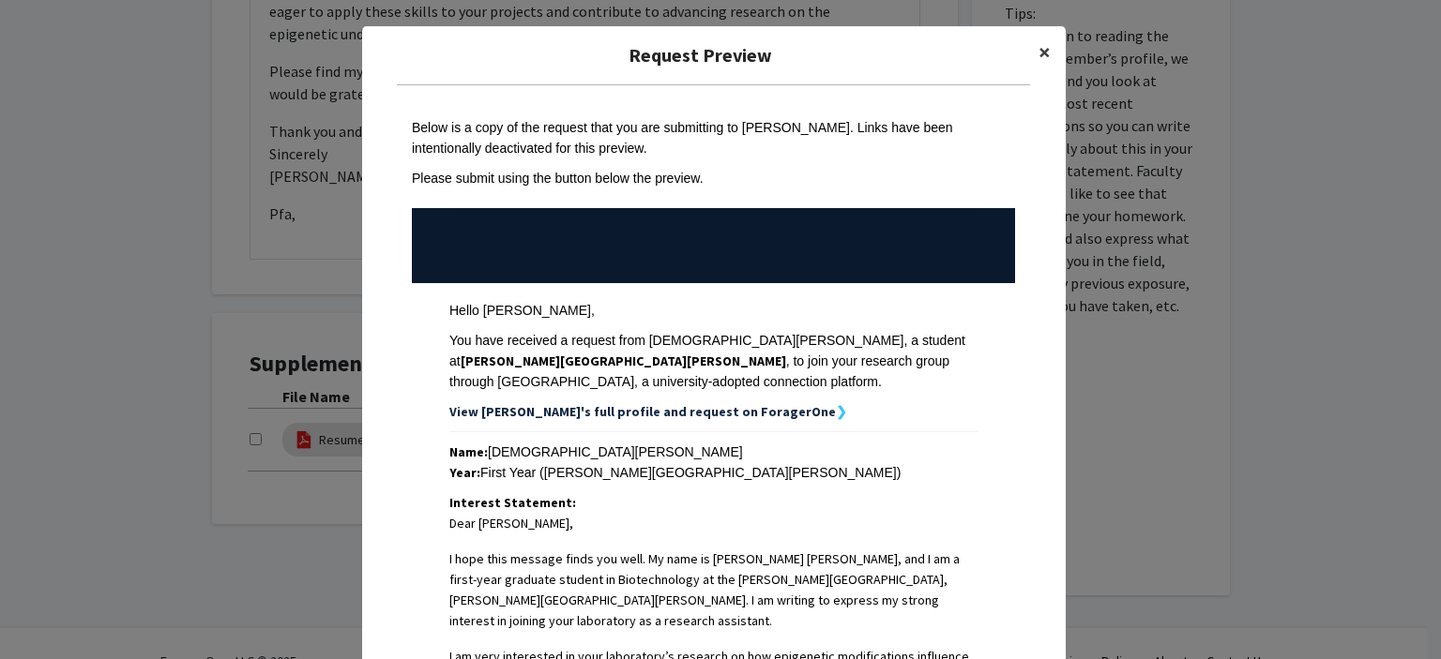
click at [1034, 37] on button "×" at bounding box center [1044, 52] width 42 height 53
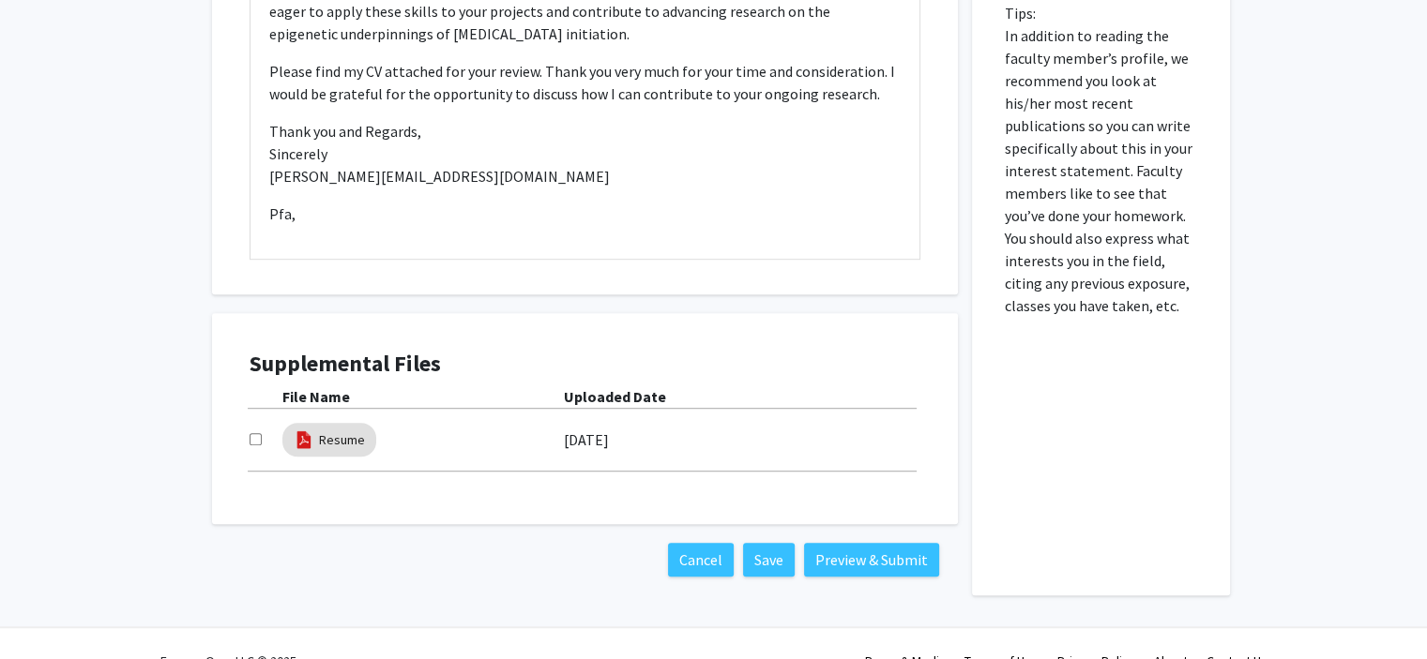
click at [248, 419] on div "Supplemental Files File Name Uploaded Date Resume 10/10/2025" at bounding box center [585, 419] width 708 height 174
click at [254, 433] on input "checkbox" at bounding box center [256, 439] width 12 height 12
checkbox input "true"
click at [849, 543] on button "Preview & Submit" at bounding box center [871, 560] width 135 height 34
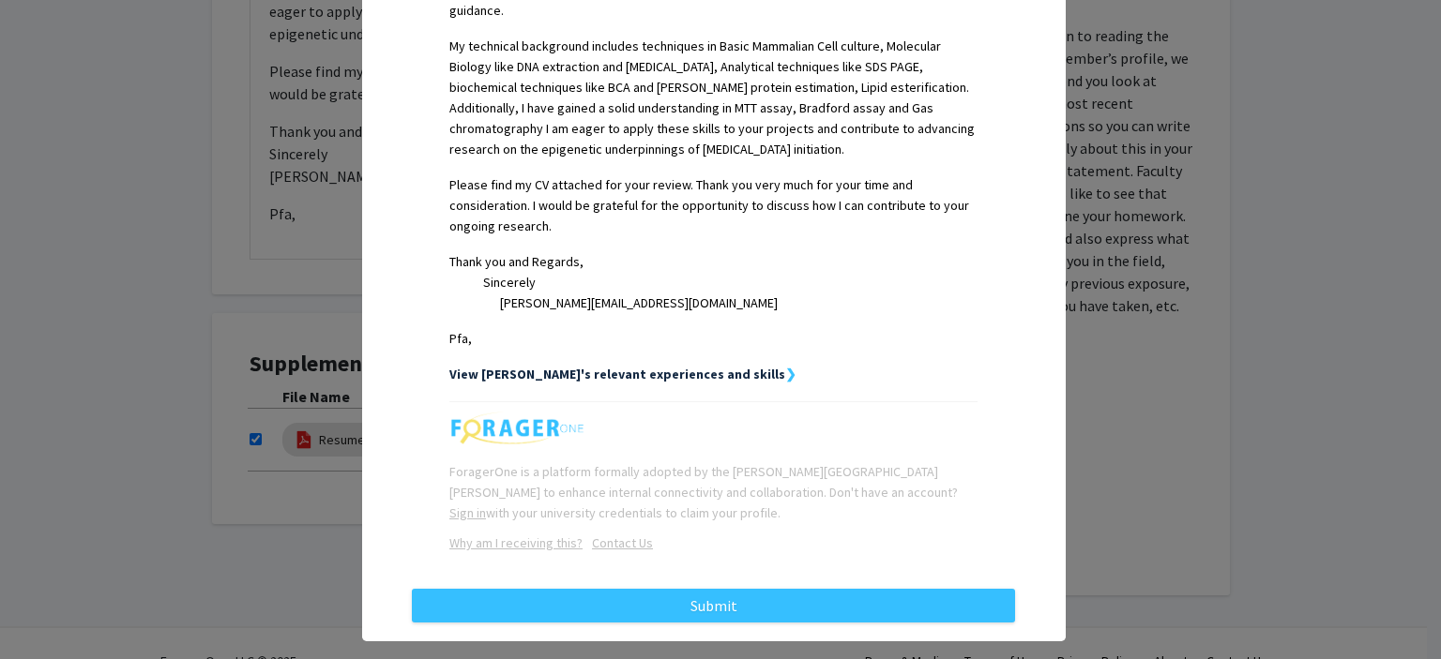
scroll to position [817, 0]
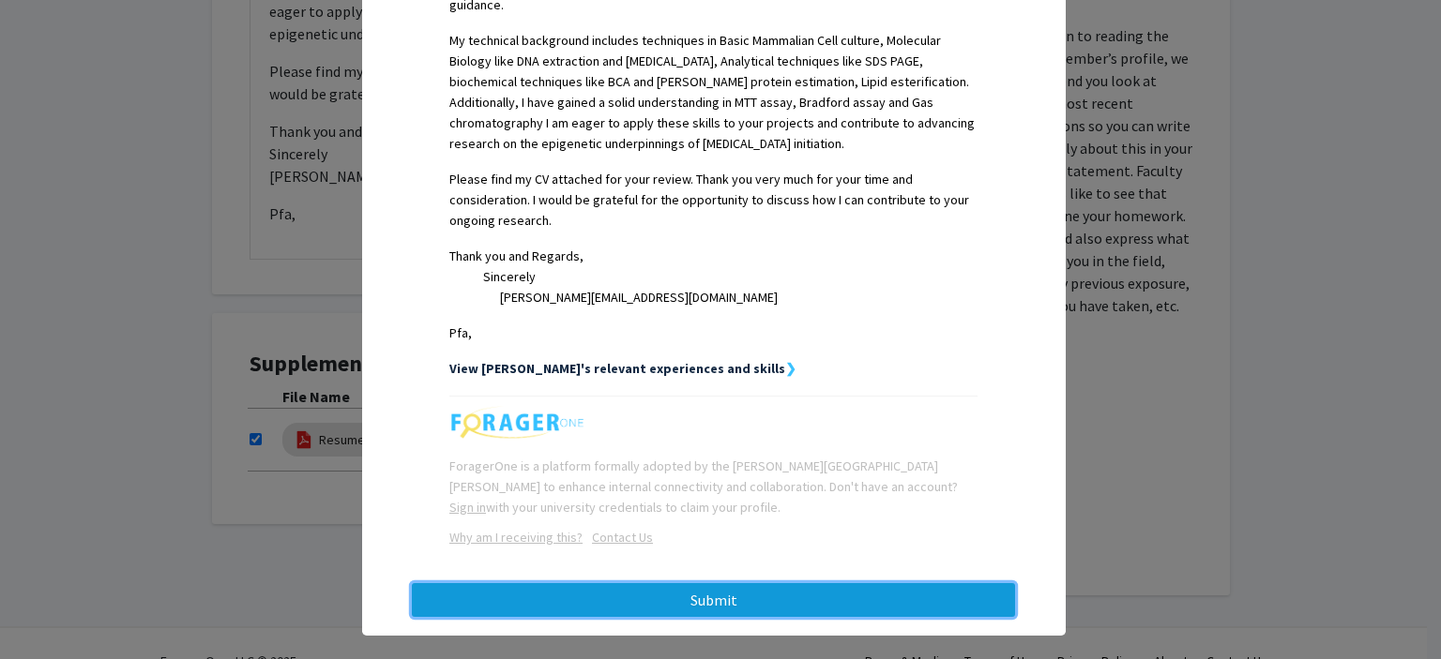
click at [795, 599] on button "Submit" at bounding box center [713, 601] width 603 height 34
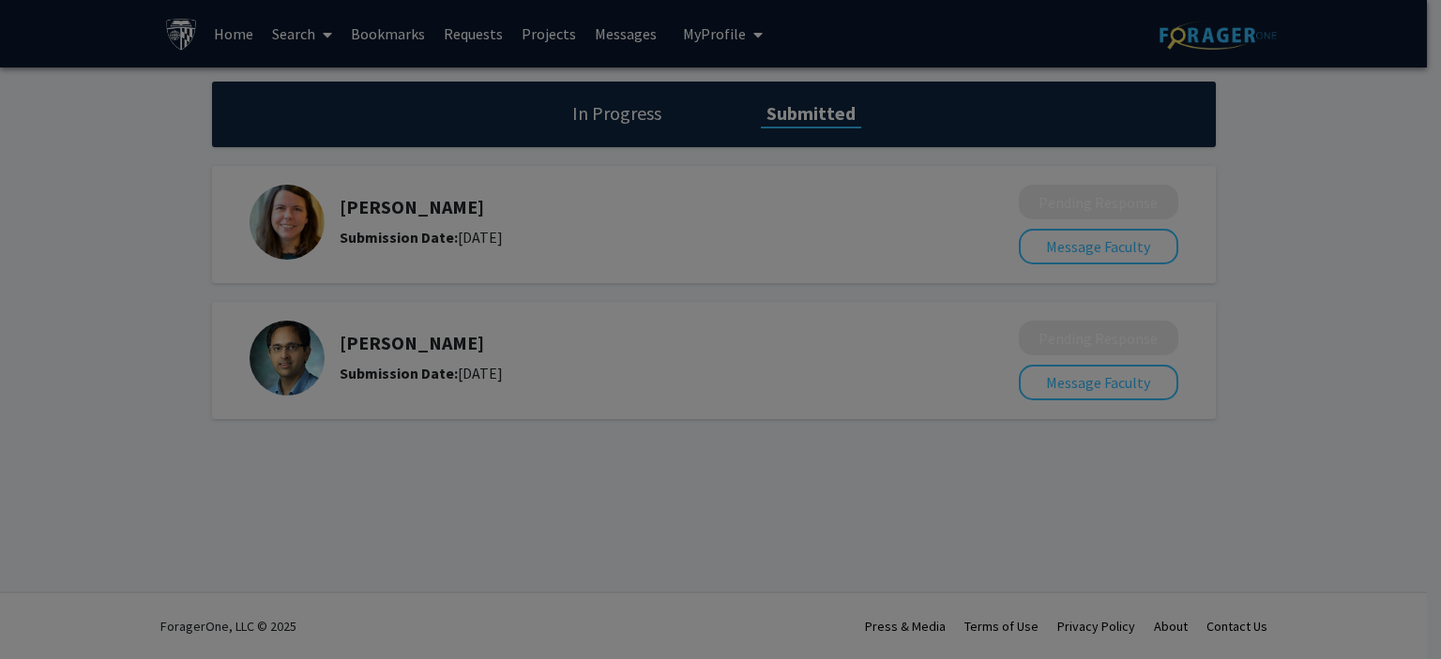
click at [1272, 201] on div at bounding box center [720, 329] width 1441 height 659
